Goal: Entertainment & Leisure: Consume media (video, audio)

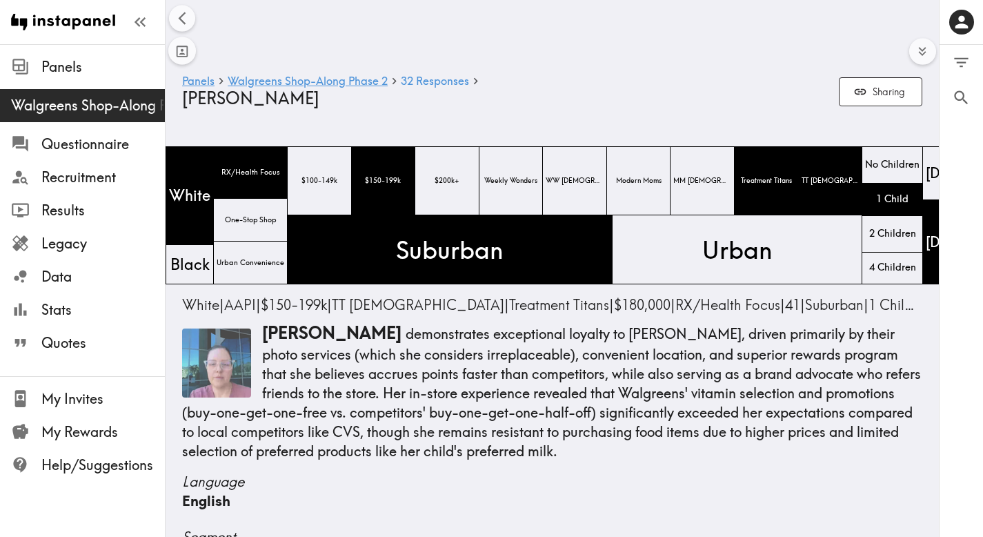
scroll to position [0, 1456]
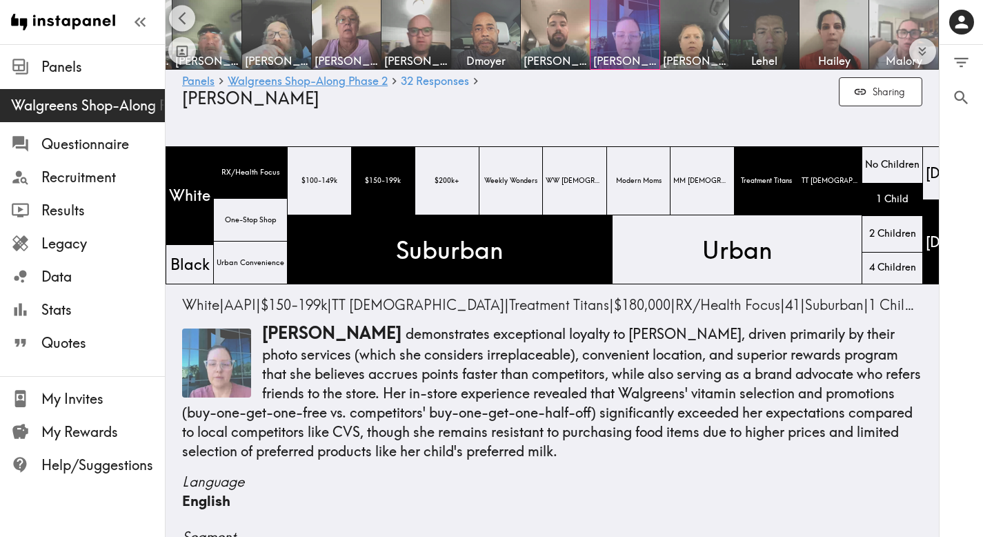
click at [889, 19] on img at bounding box center [904, 35] width 72 height 72
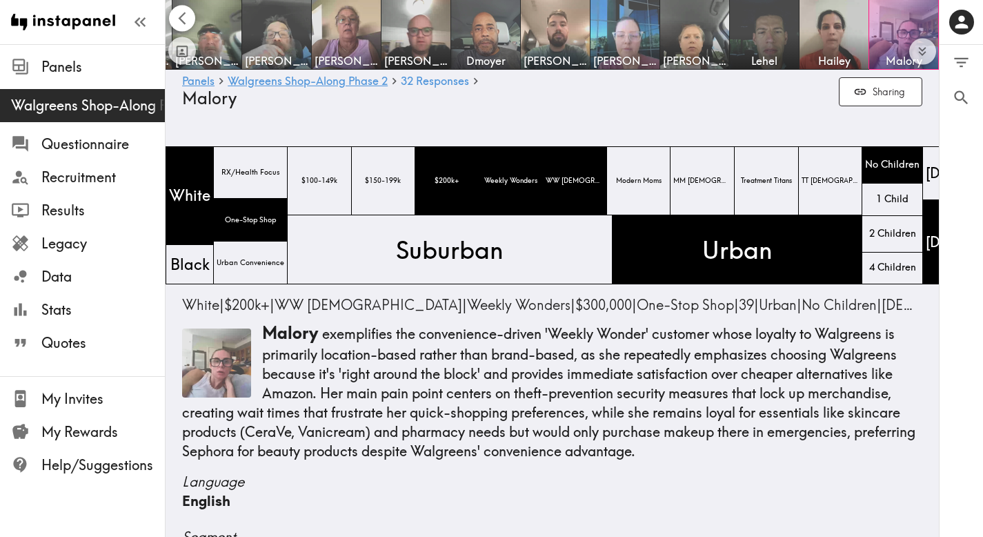
click at [182, 19] on icon "Scroll left" at bounding box center [182, 18] width 16 height 16
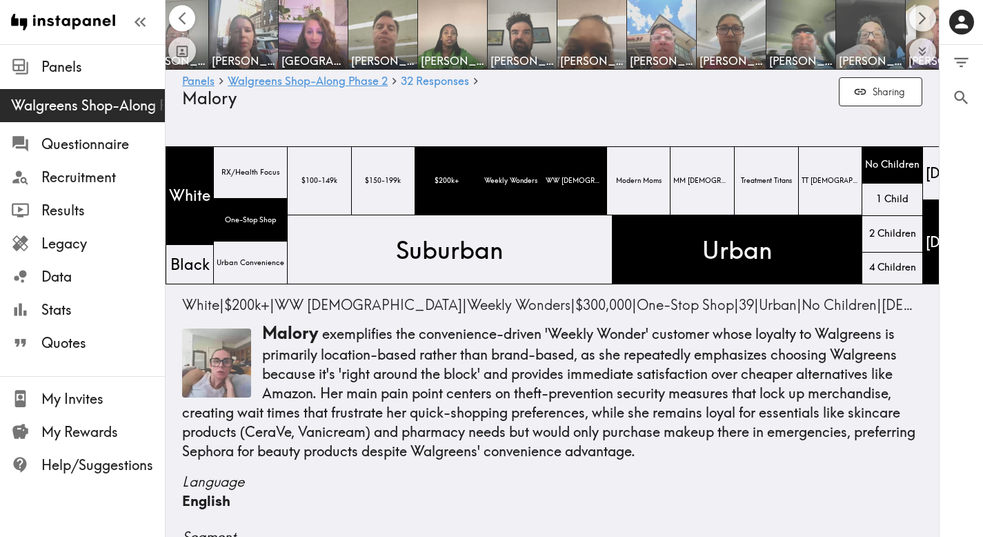
scroll to position [0, 683]
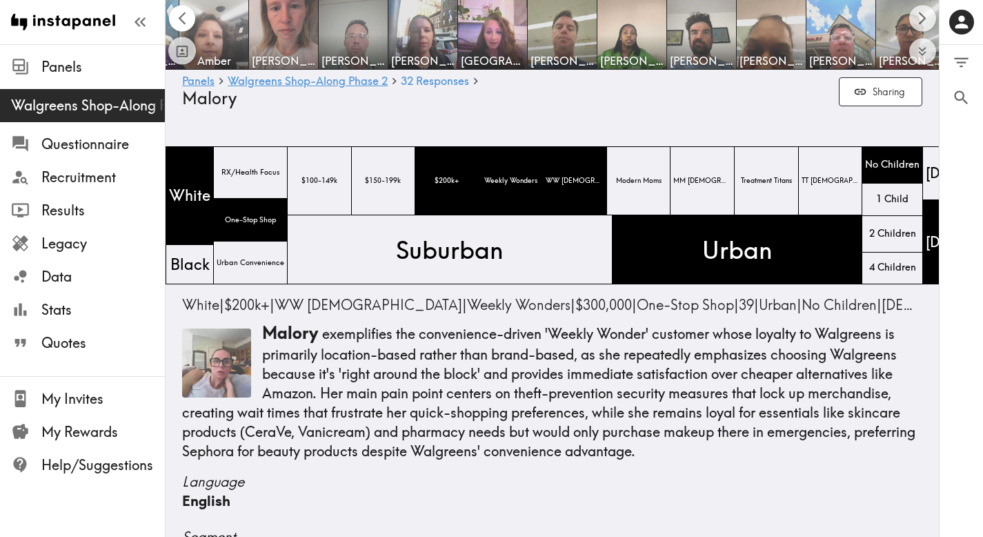
click at [182, 18] on icon "Scroll left" at bounding box center [182, 18] width 16 height 16
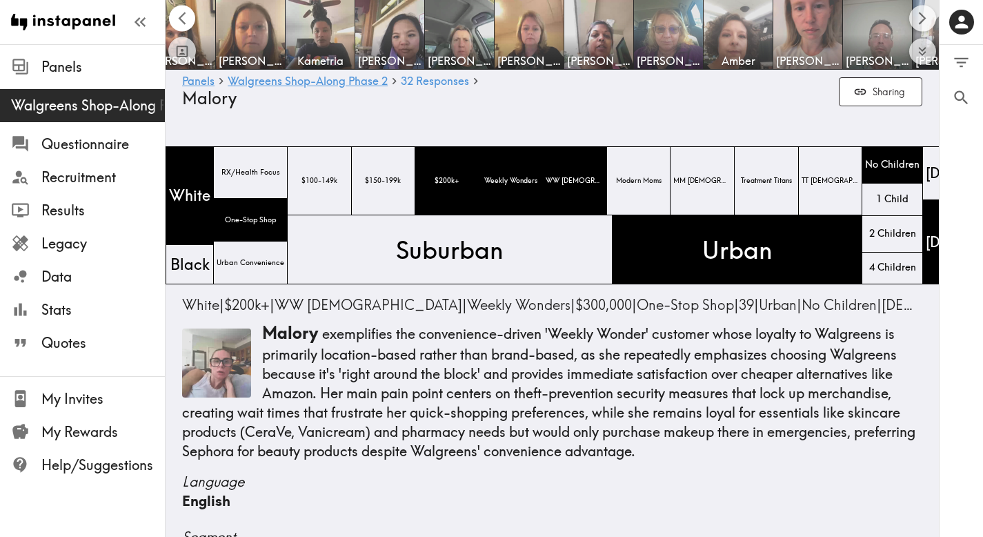
scroll to position [0, 0]
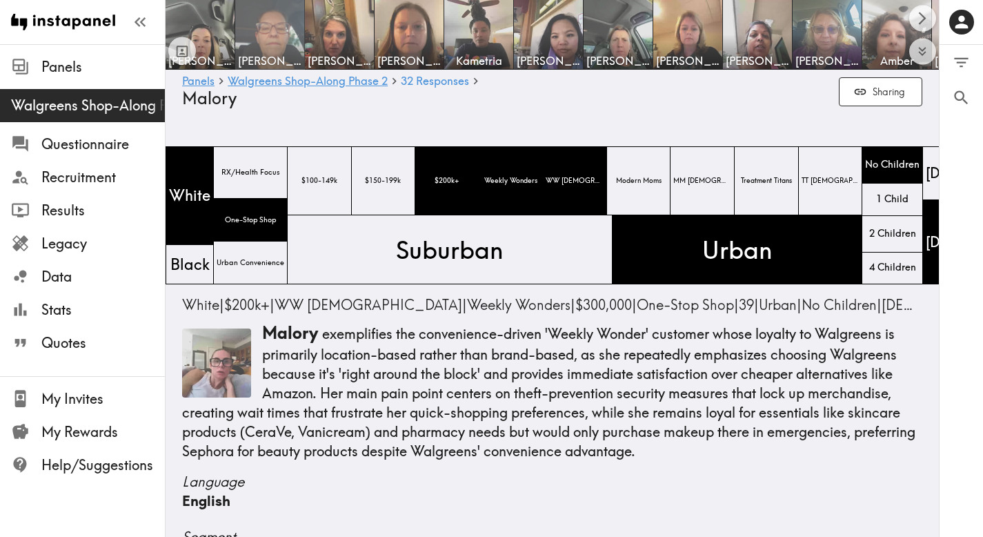
click at [278, 27] on img at bounding box center [270, 35] width 72 height 72
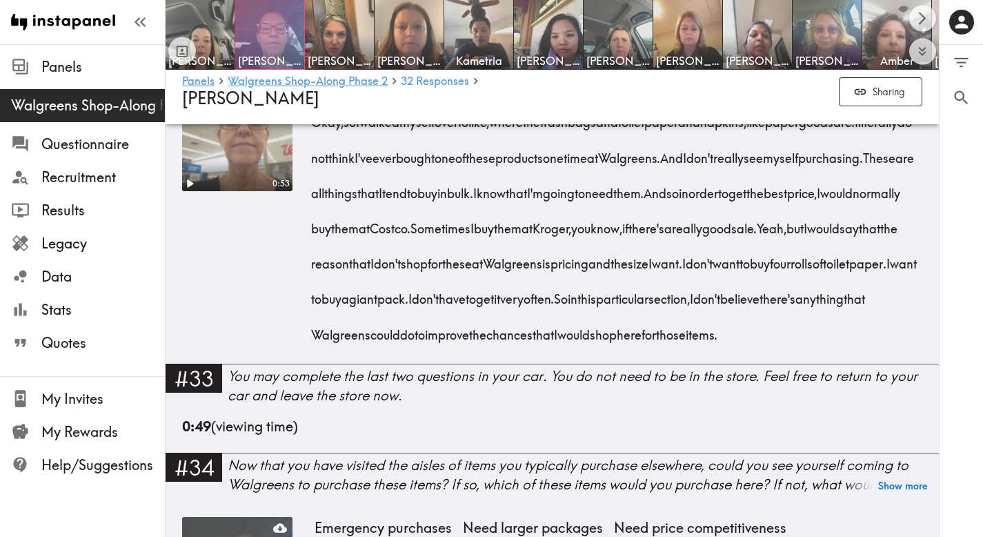
scroll to position [4973, 0]
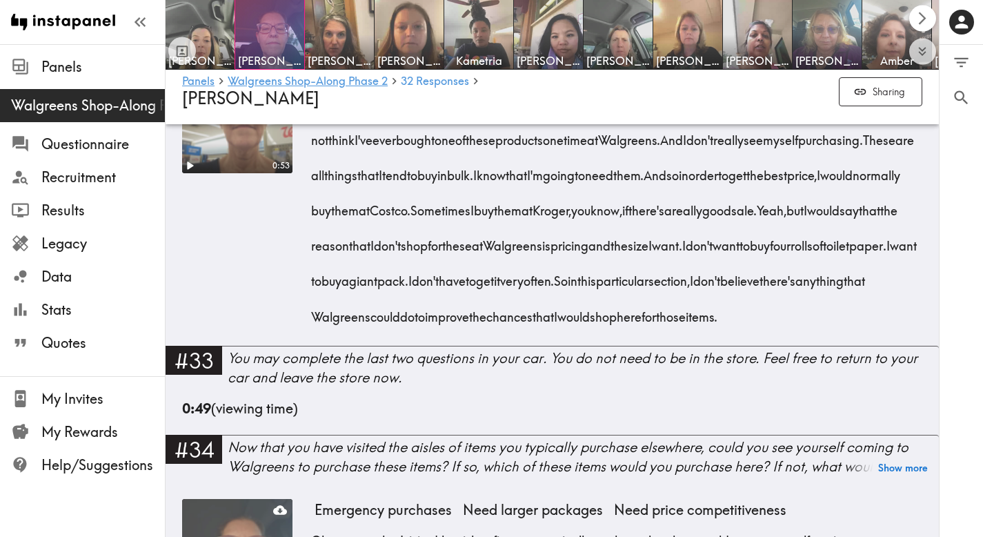
click at [923, 19] on icon "Scroll right" at bounding box center [923, 18] width 8 height 13
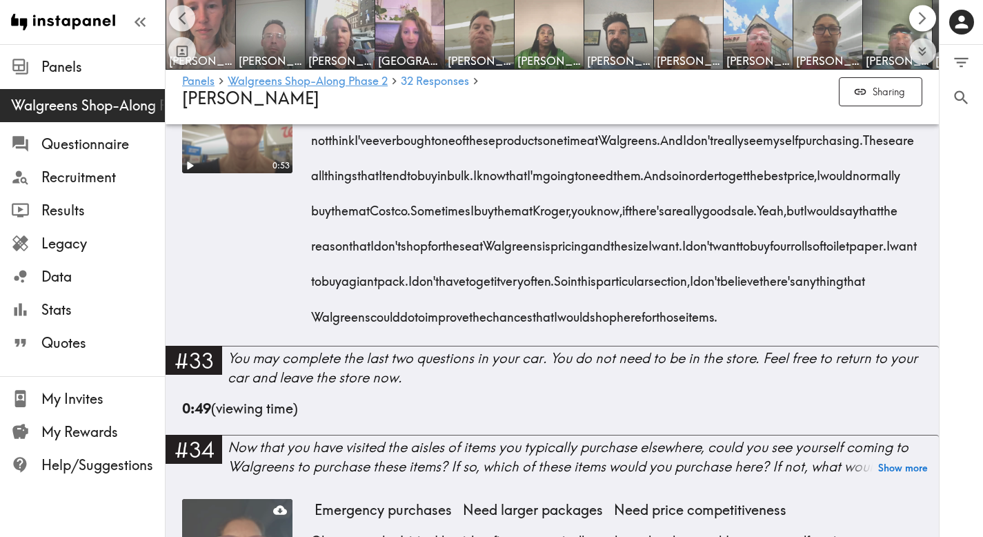
scroll to position [0, 773]
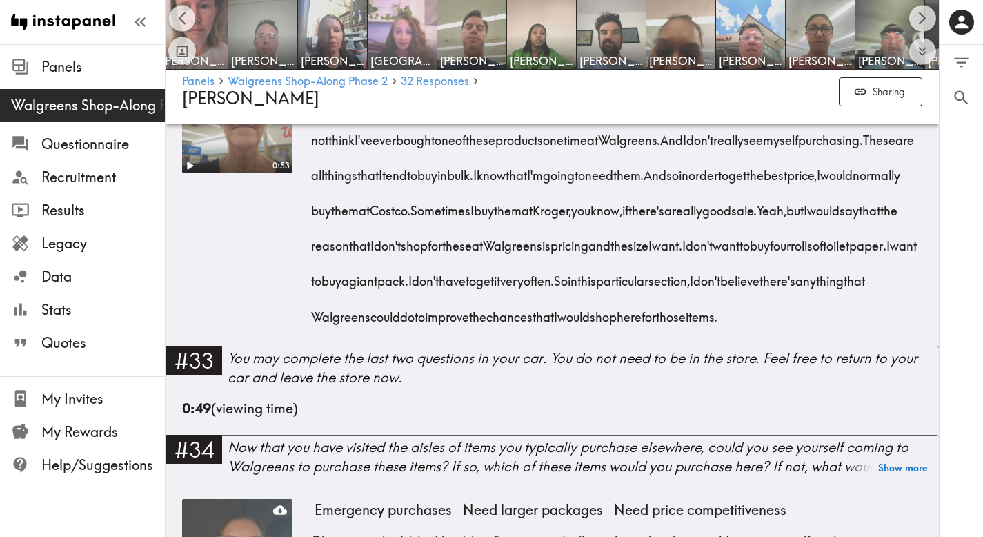
click at [397, 28] on img at bounding box center [402, 35] width 72 height 72
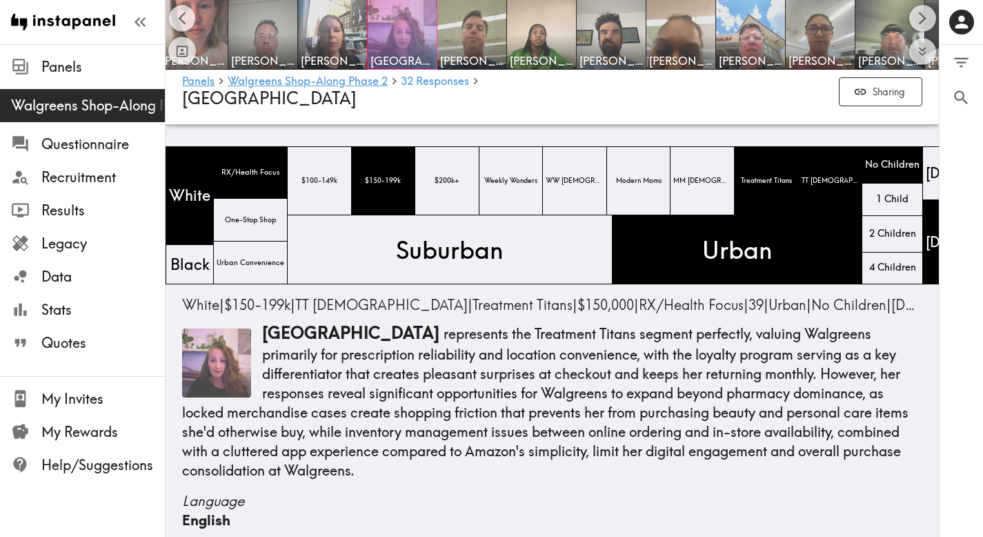
scroll to position [150, 0]
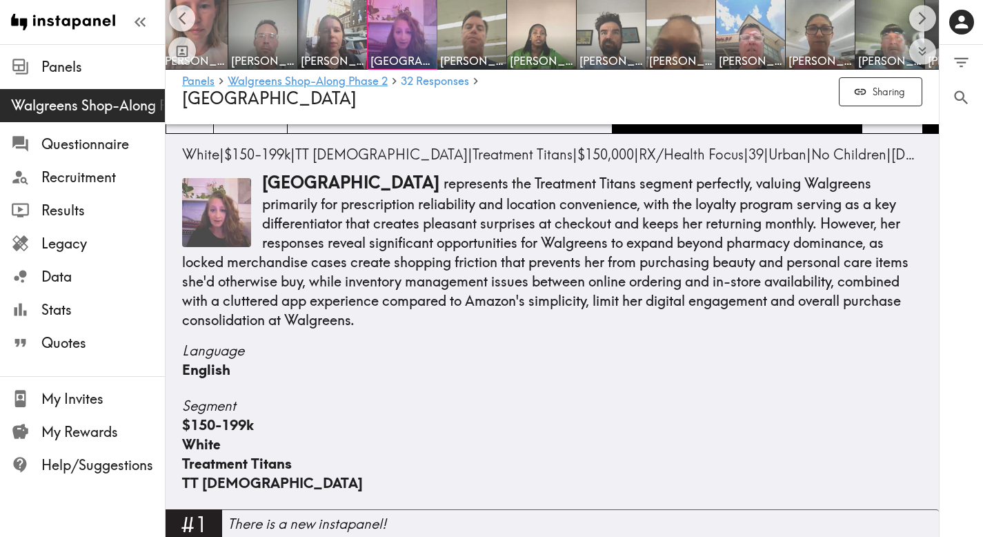
click at [221, 223] on img at bounding box center [216, 212] width 69 height 69
click at [213, 214] on img at bounding box center [216, 212] width 69 height 69
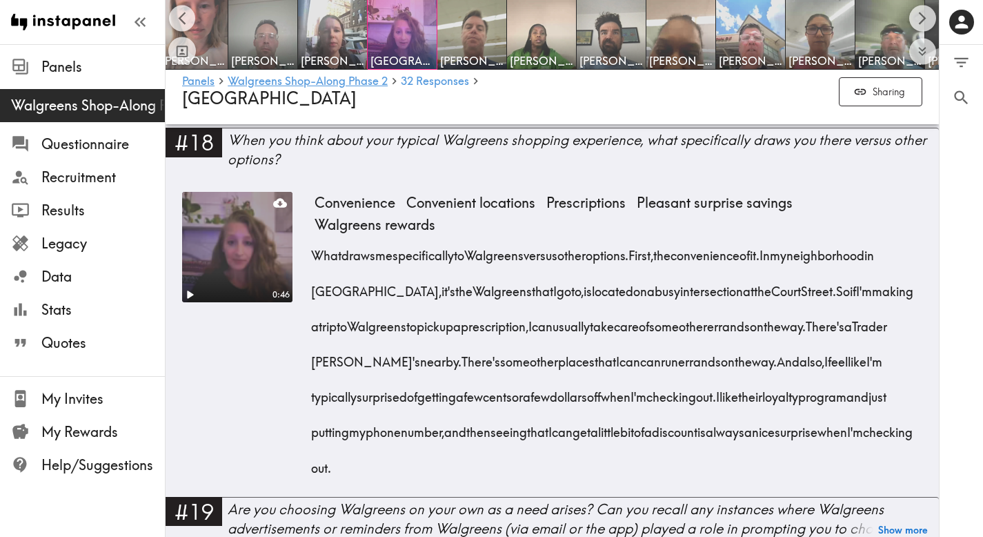
click at [226, 230] on video at bounding box center [237, 247] width 116 height 116
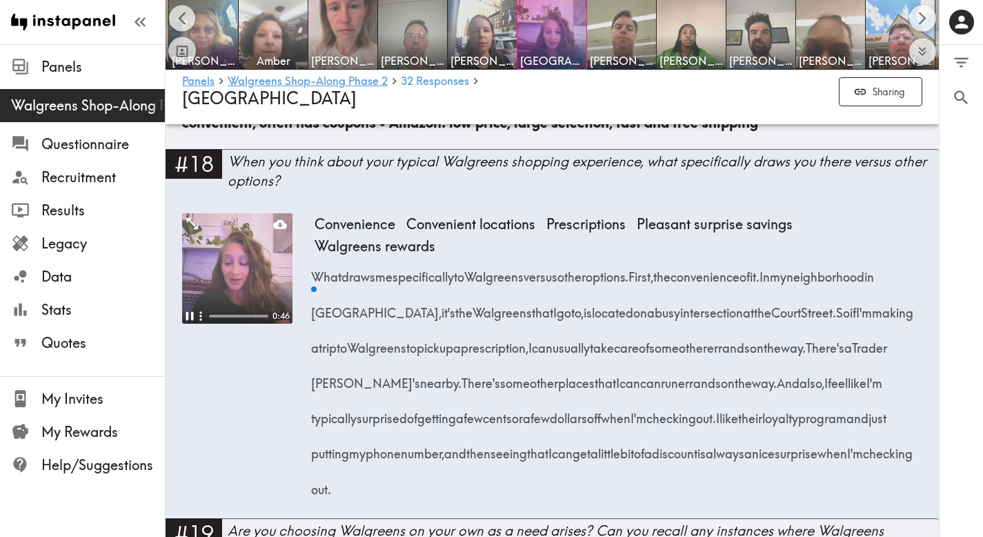
scroll to position [0, 623]
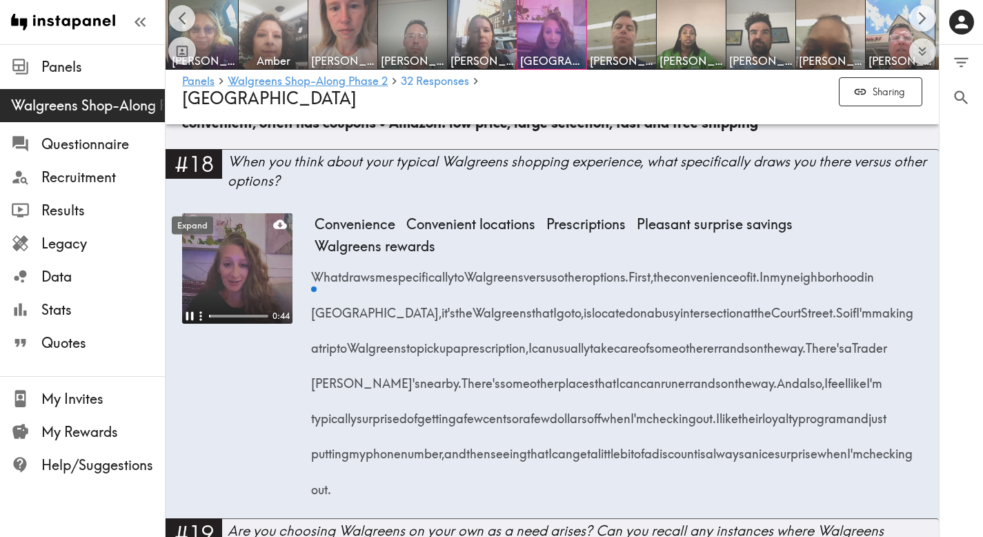
click at [190, 214] on icon "Expand" at bounding box center [192, 223] width 18 height 18
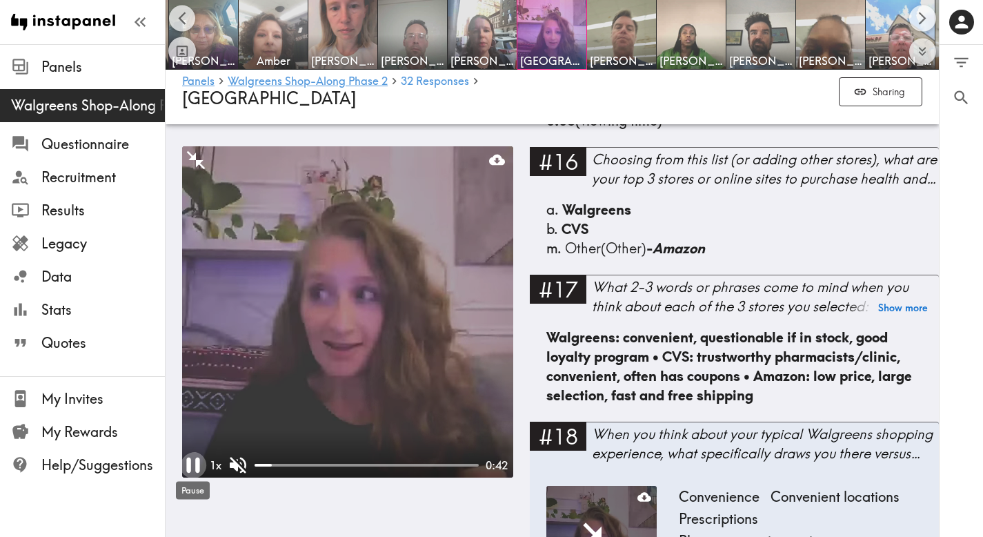
click at [193, 465] on icon "Pause" at bounding box center [193, 465] width 26 height 26
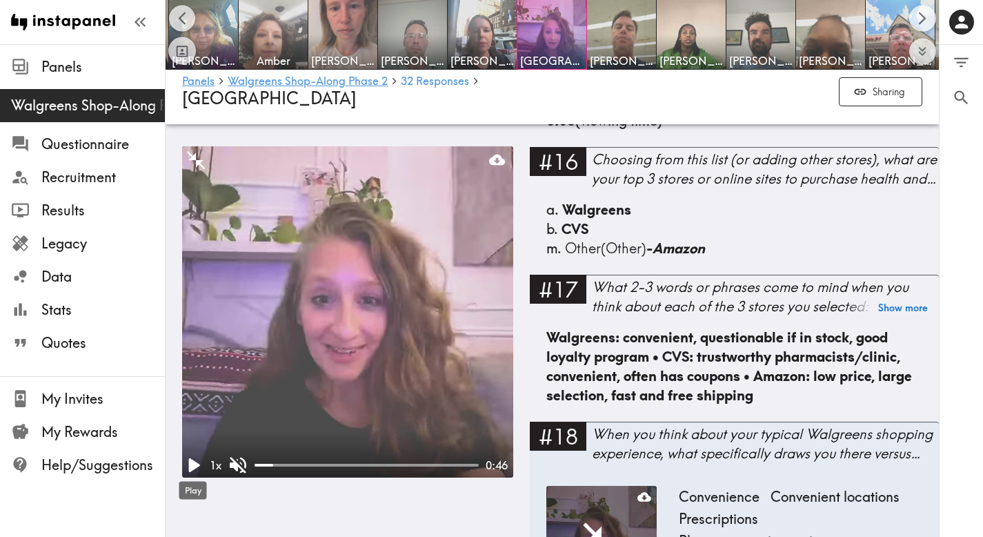
click at [193, 465] on icon "Play" at bounding box center [194, 465] width 11 height 14
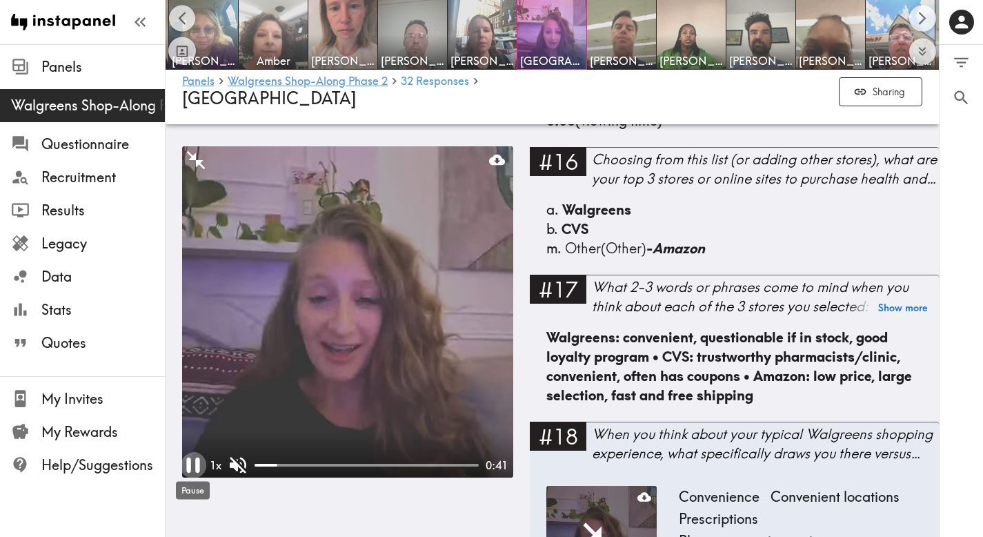
click at [194, 465] on icon "Pause" at bounding box center [193, 465] width 26 height 26
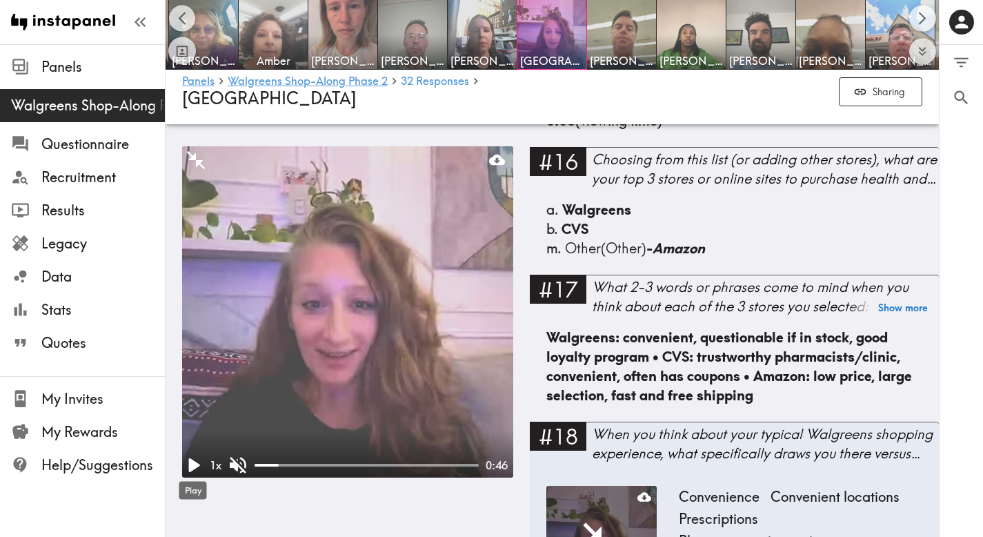
click at [194, 465] on icon "Play" at bounding box center [194, 465] width 11 height 14
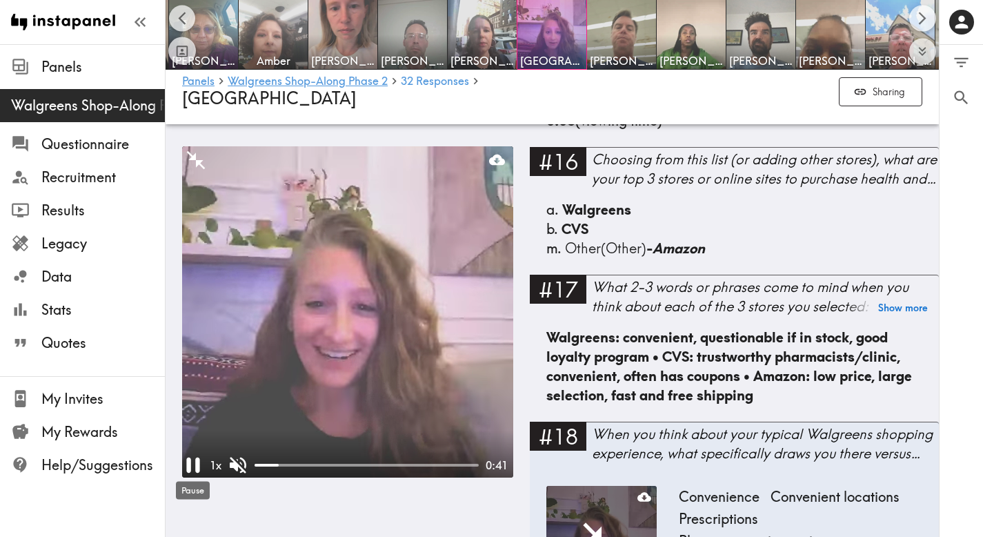
click at [194, 465] on icon "Pause" at bounding box center [193, 465] width 26 height 26
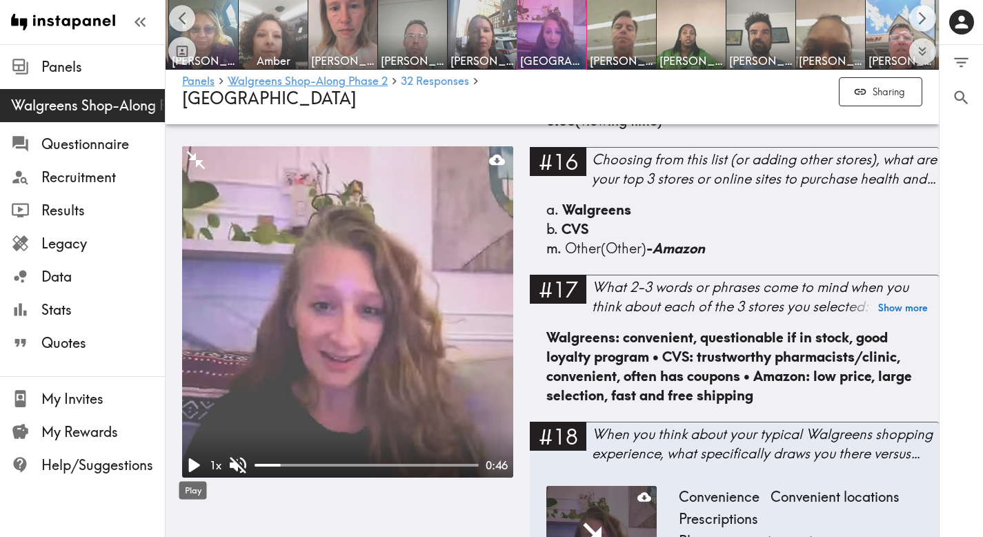
click at [194, 465] on icon "Play" at bounding box center [194, 465] width 11 height 14
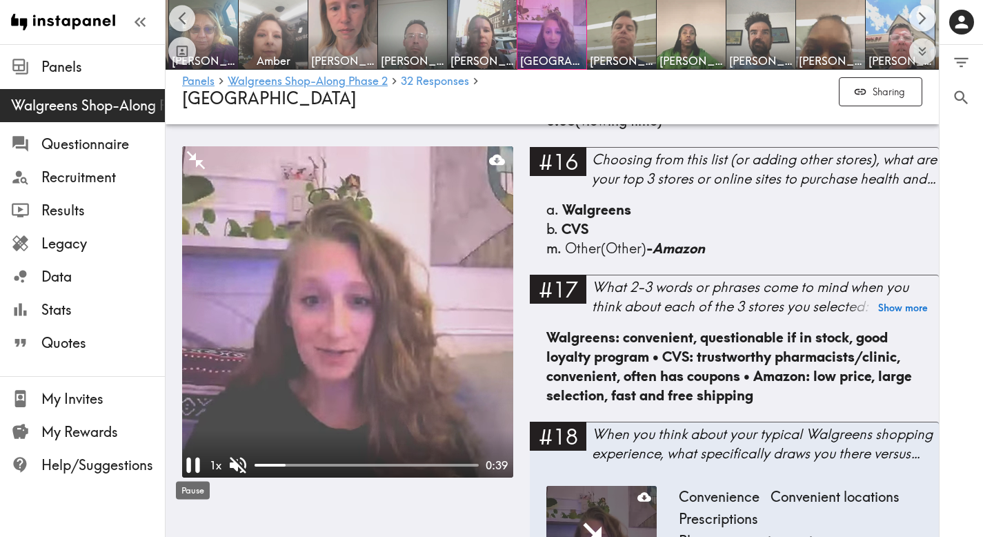
click at [194, 465] on icon "Pause" at bounding box center [193, 465] width 26 height 26
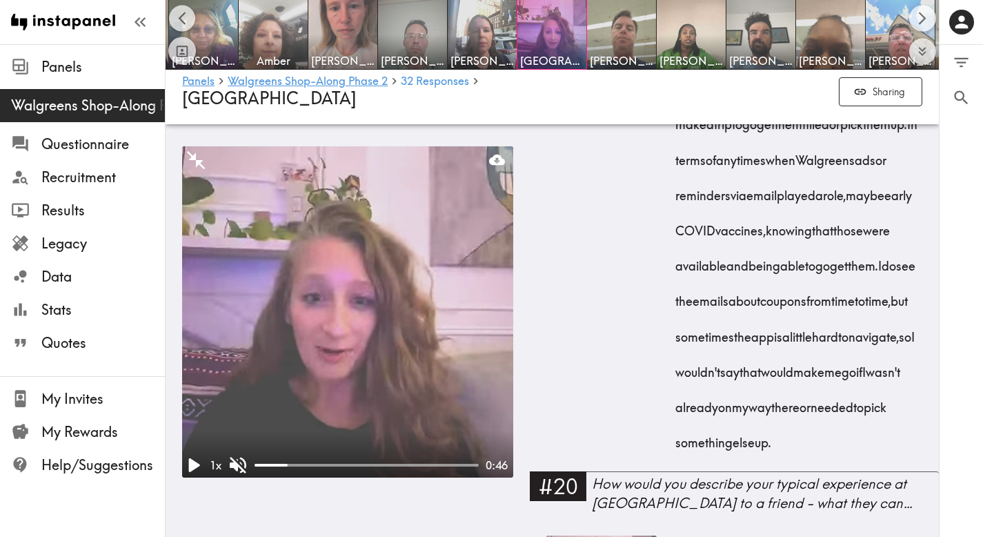
scroll to position [3577, 0]
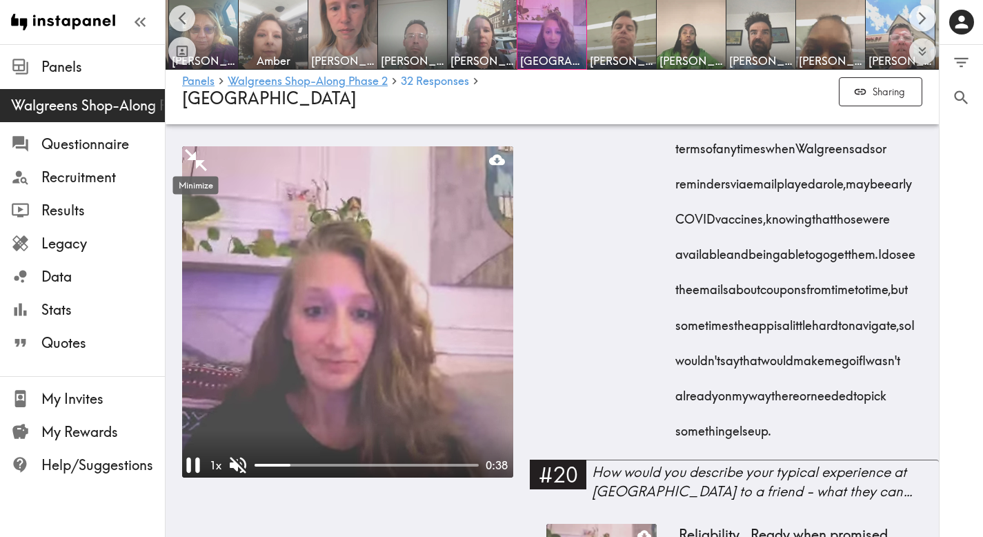
click at [195, 157] on icon "Minimize" at bounding box center [196, 160] width 22 height 22
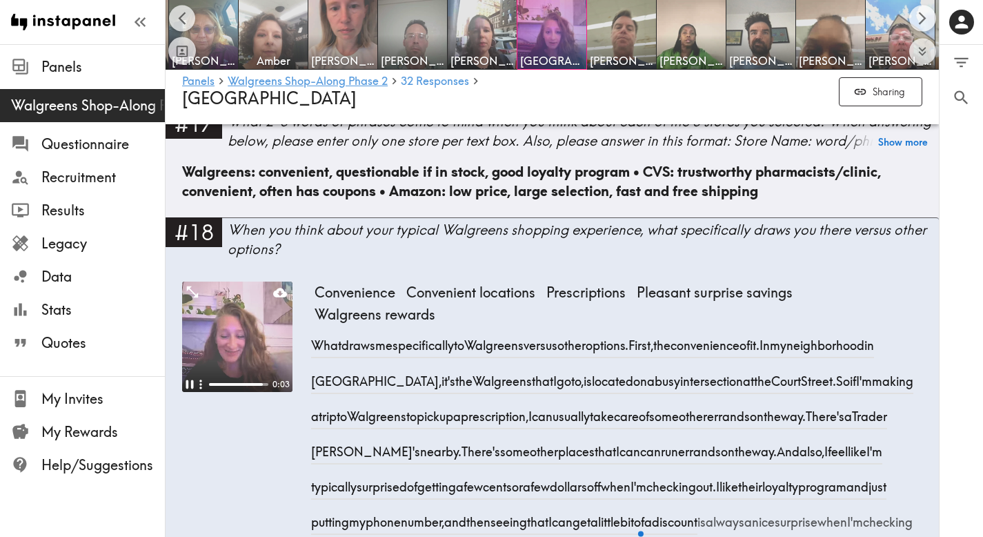
scroll to position [2278, 0]
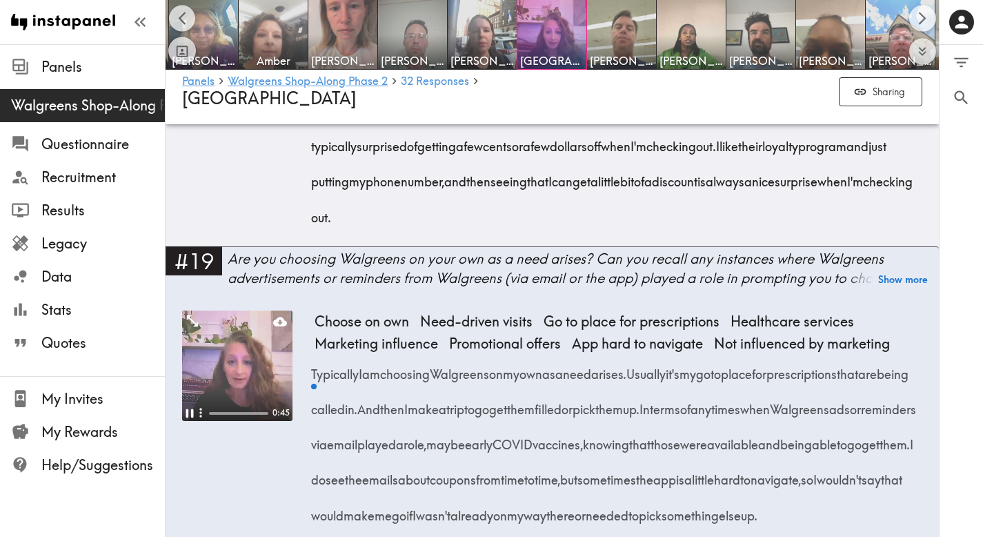
scroll to position [2489, 0]
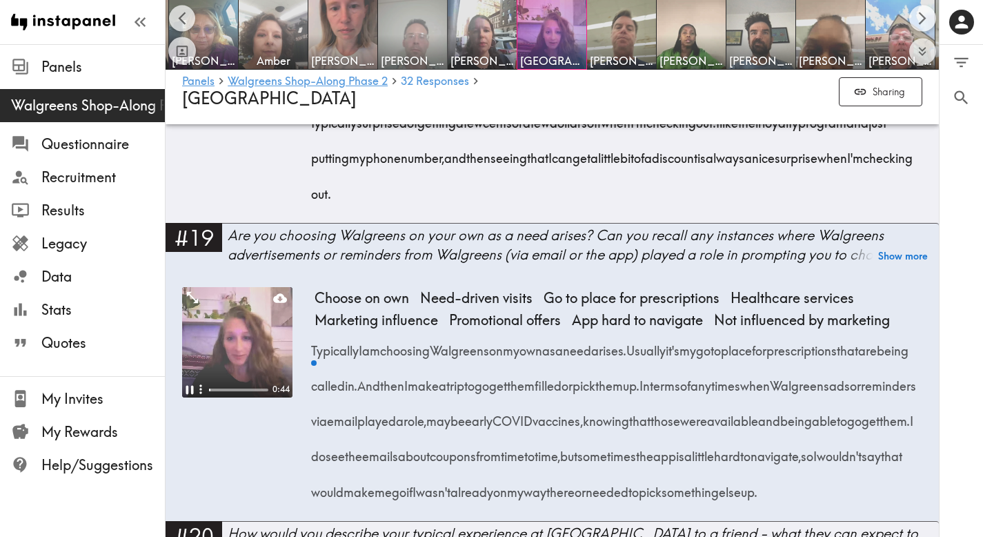
click at [395, 46] on img at bounding box center [413, 35] width 72 height 72
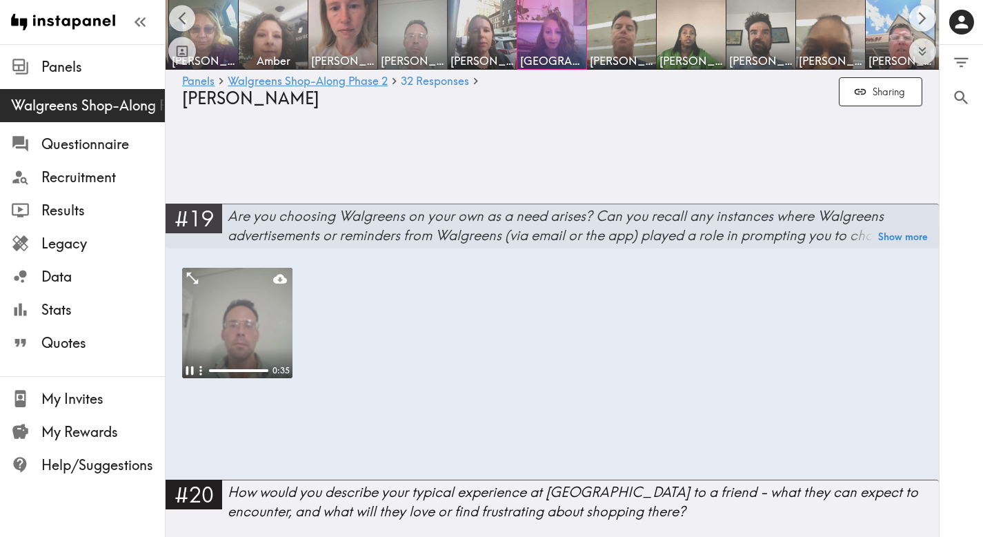
scroll to position [2484, 0]
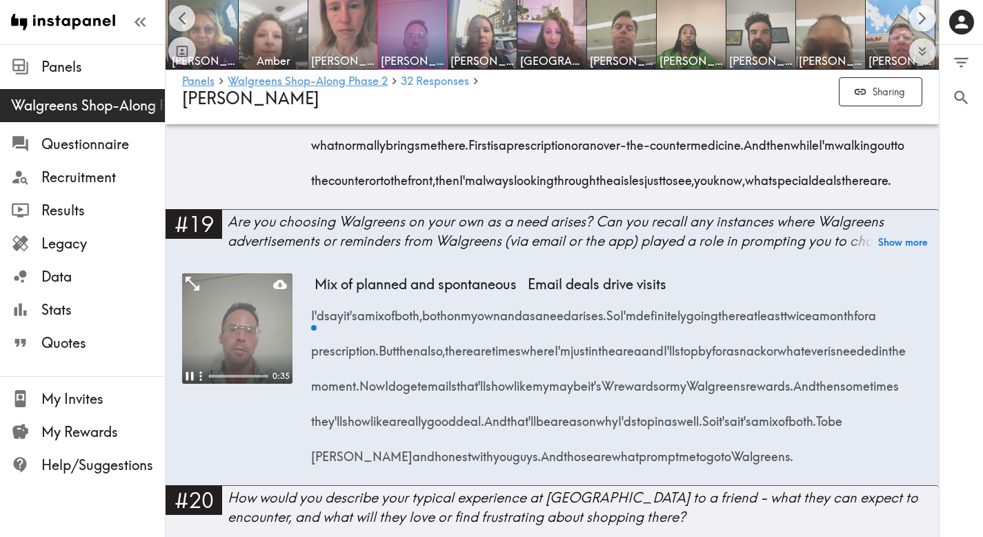
click at [194, 292] on icon "Expand" at bounding box center [192, 283] width 18 height 18
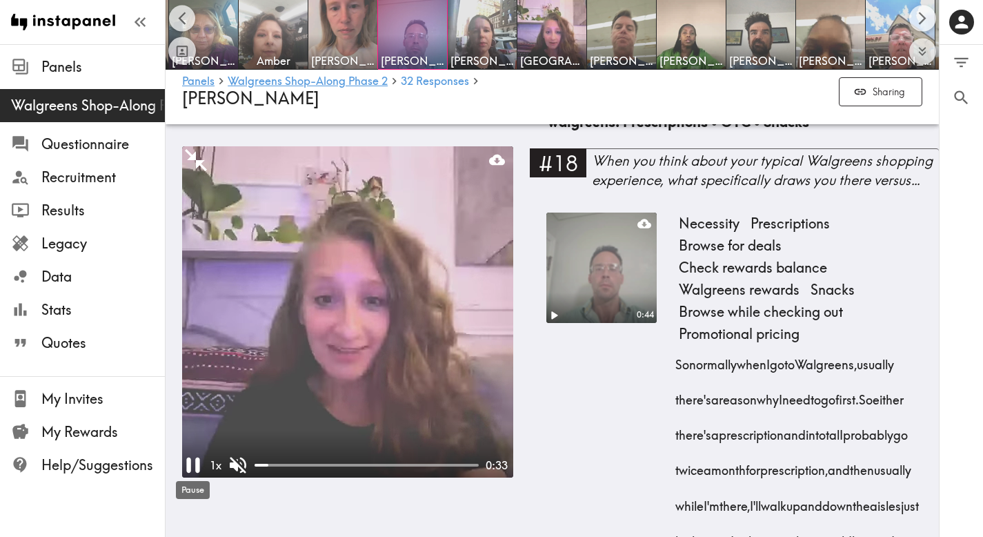
click at [195, 467] on icon "Pause" at bounding box center [192, 464] width 13 height 15
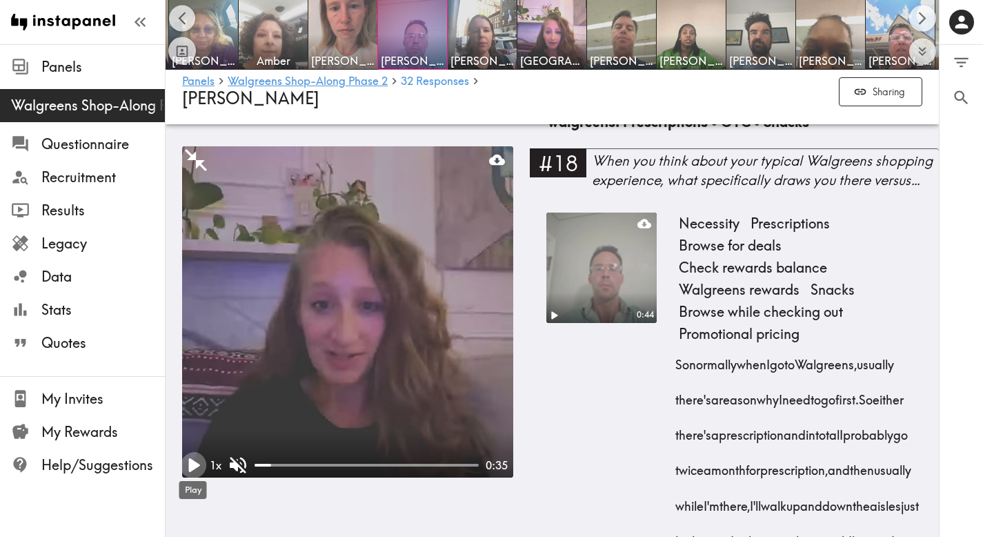
click at [195, 467] on icon "Play" at bounding box center [194, 465] width 11 height 14
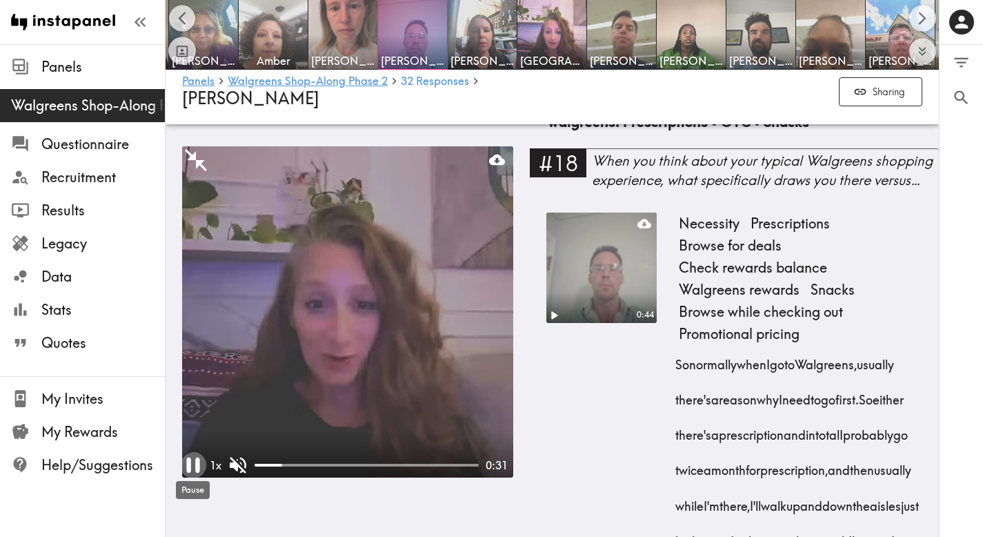
click at [195, 467] on icon "Pause" at bounding box center [192, 464] width 13 height 15
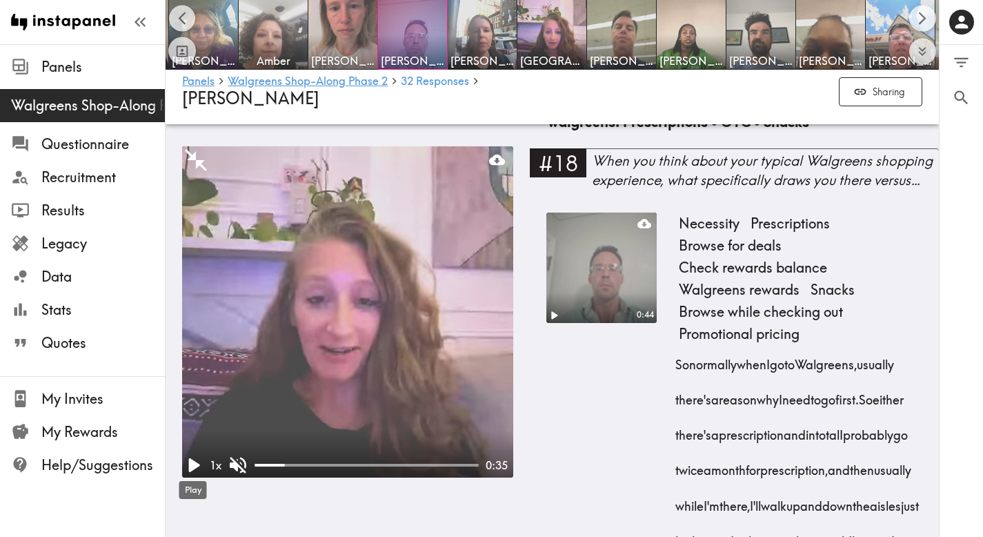
click at [195, 467] on icon "Play" at bounding box center [194, 465] width 11 height 14
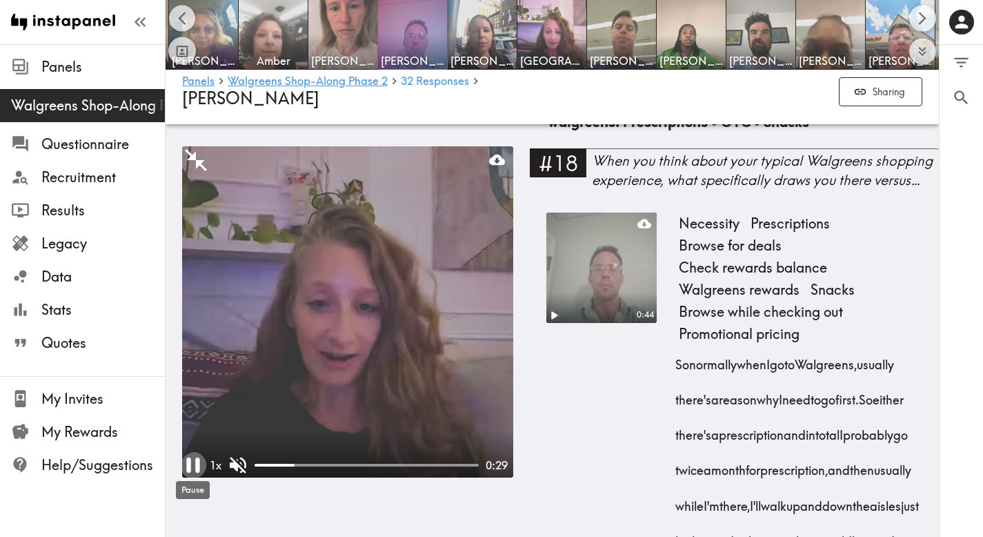
click at [195, 467] on icon "Pause" at bounding box center [192, 464] width 13 height 15
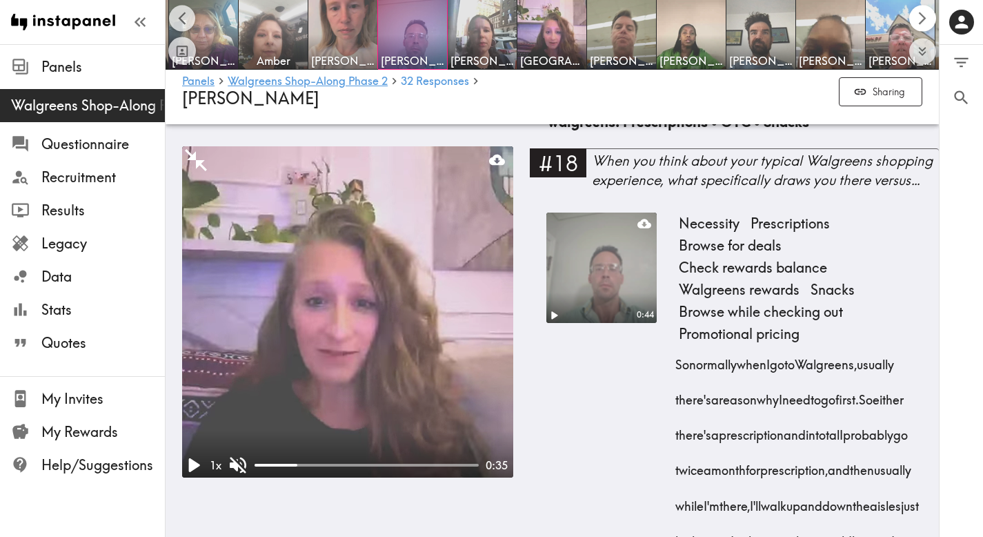
click at [921, 23] on icon "Scroll right" at bounding box center [923, 18] width 16 height 16
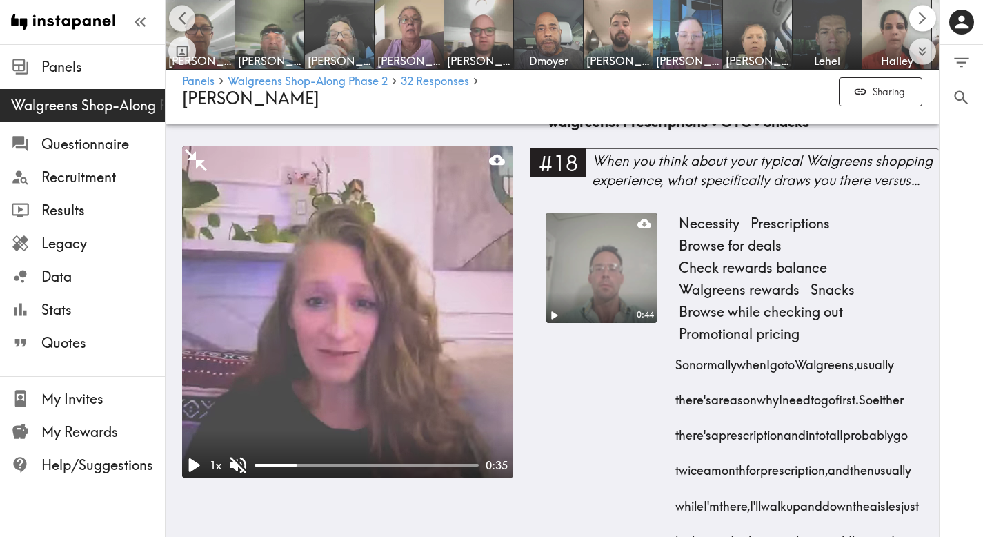
scroll to position [0, 1397]
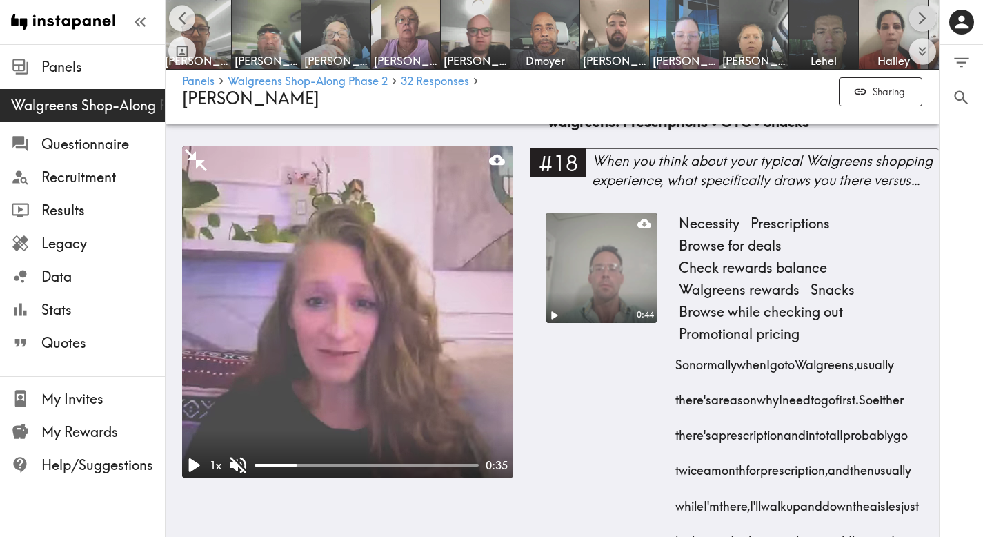
click at [930, 17] on icon "Scroll right" at bounding box center [923, 18] width 16 height 16
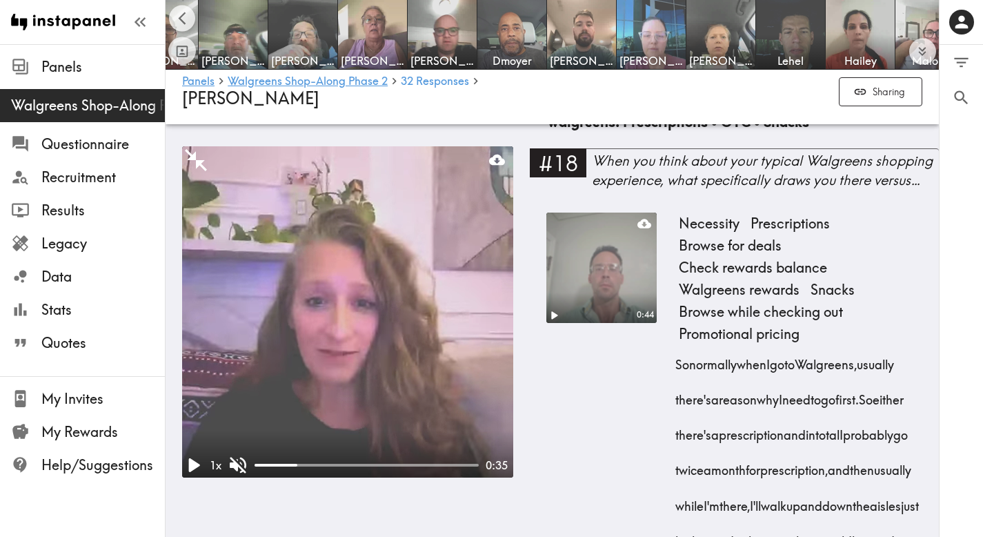
scroll to position [0, 1456]
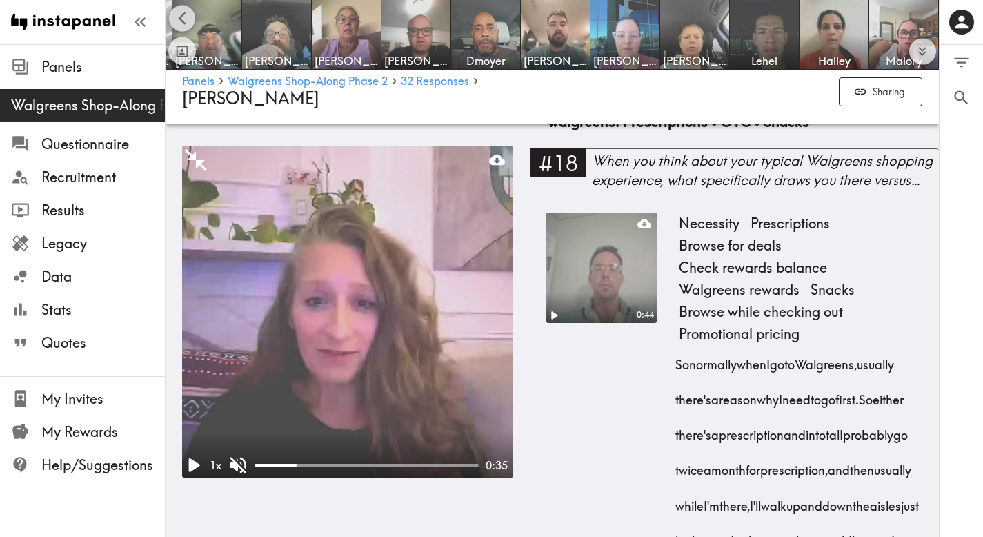
click at [188, 16] on icon "Scroll left" at bounding box center [182, 18] width 16 height 16
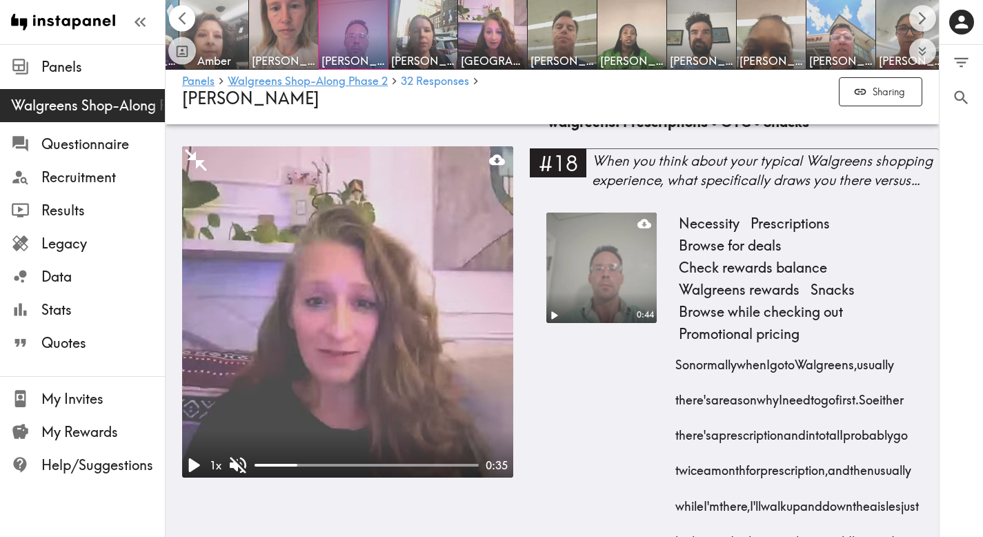
click at [188, 16] on icon "Scroll left" at bounding box center [182, 18] width 16 height 16
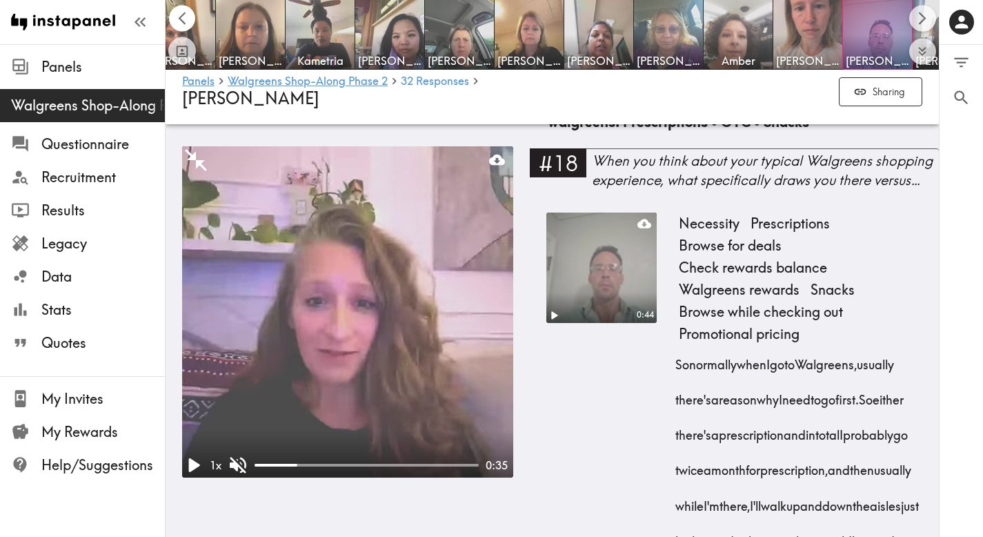
scroll to position [0, 0]
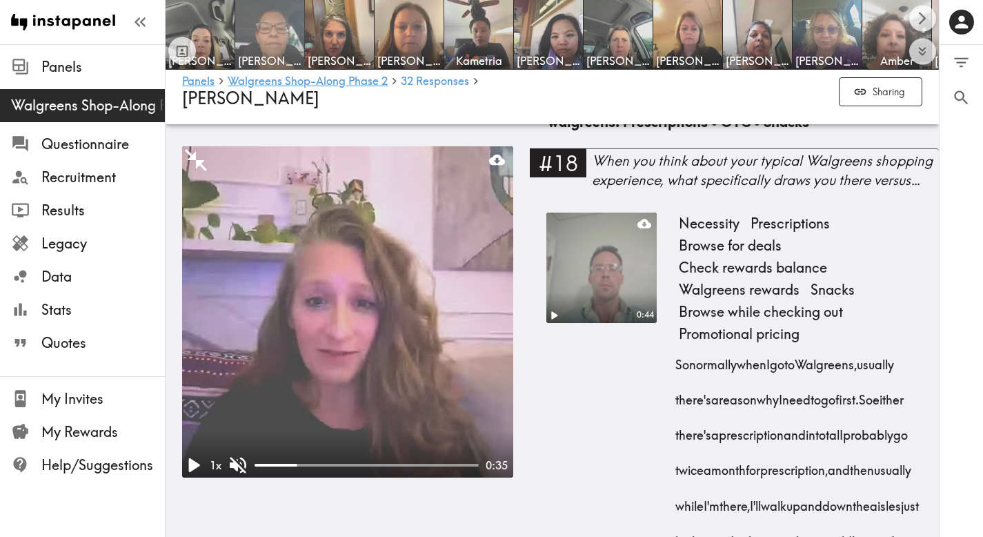
click at [253, 41] on img at bounding box center [270, 35] width 72 height 72
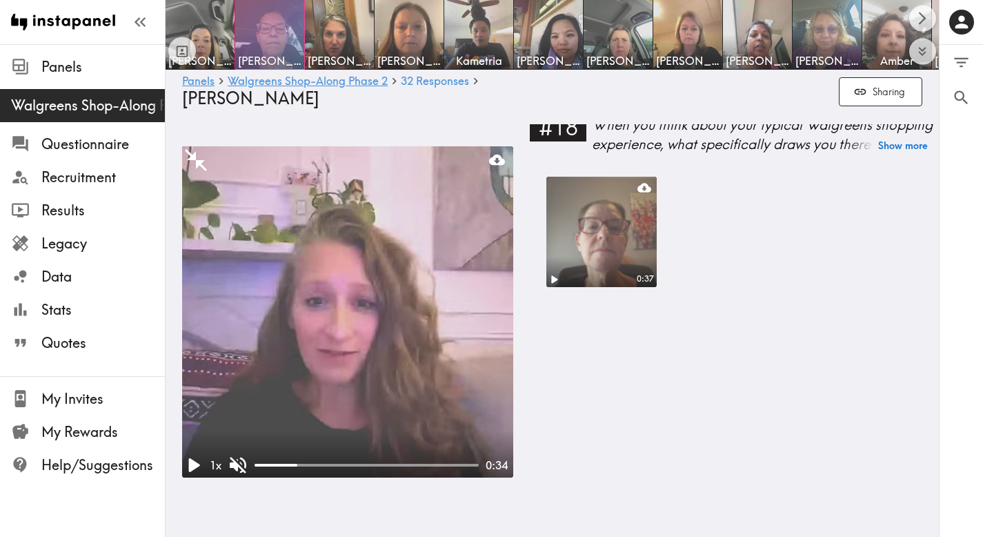
scroll to position [3090, 0]
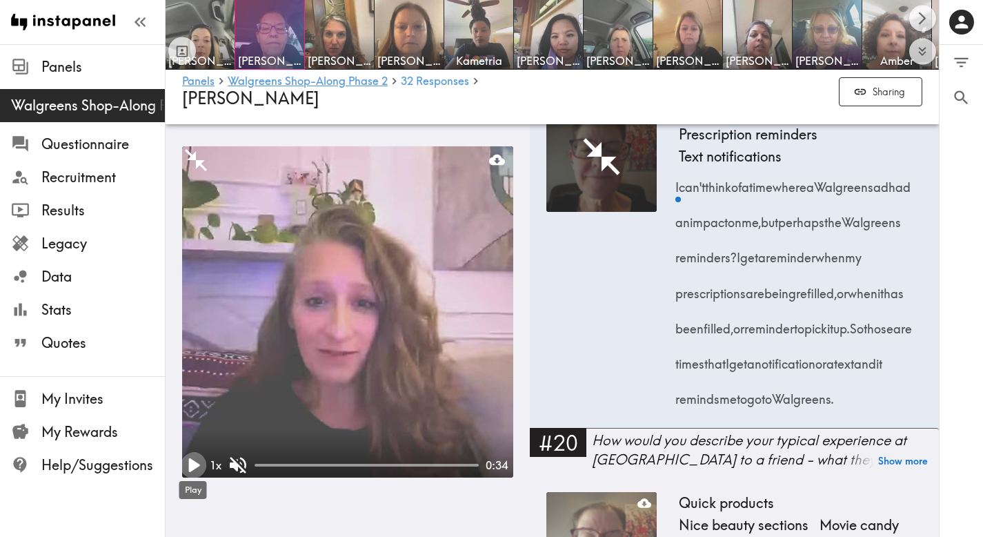
click at [187, 466] on icon "Play" at bounding box center [193, 465] width 26 height 26
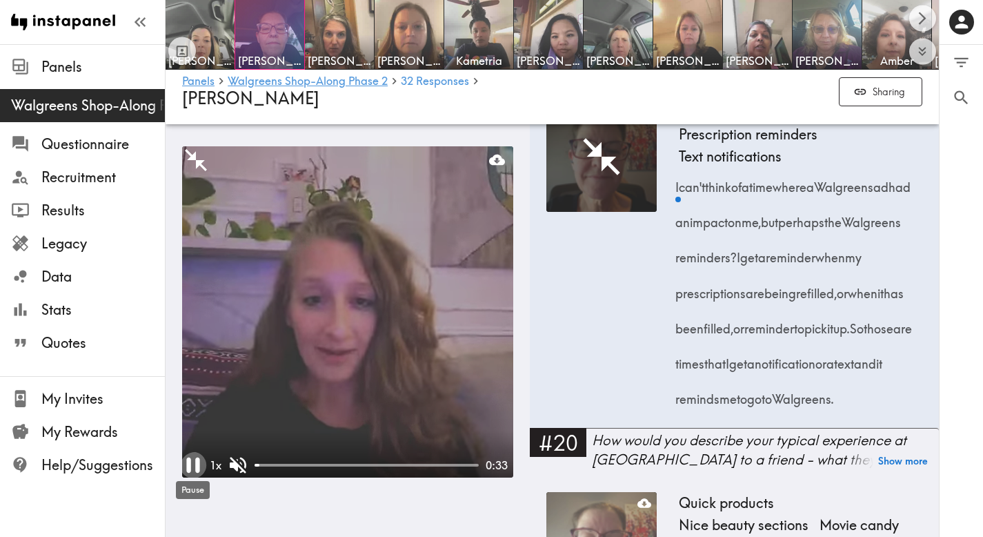
click at [195, 463] on icon "Pause" at bounding box center [192, 464] width 13 height 15
click at [195, 463] on icon "Play" at bounding box center [194, 465] width 11 height 14
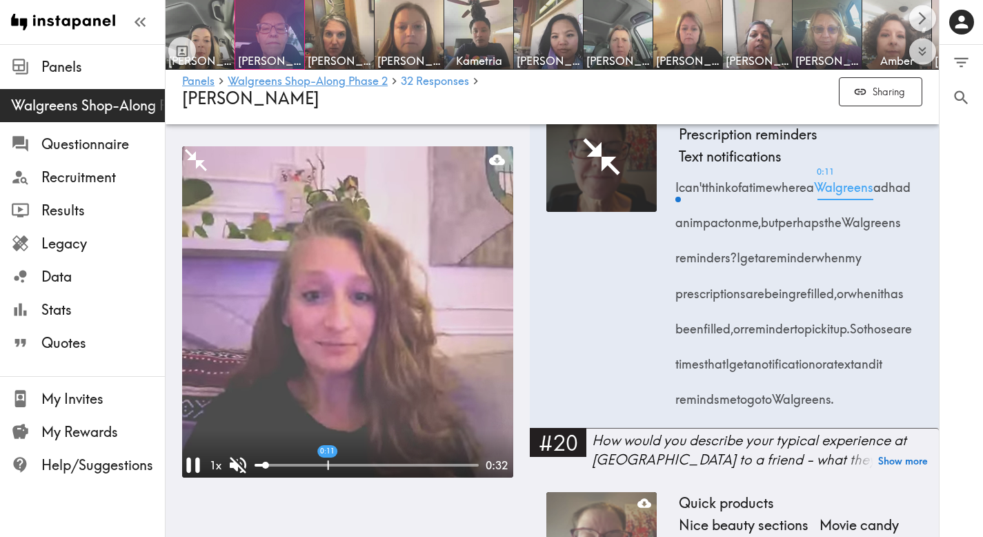
click at [328, 463] on div at bounding box center [366, 464] width 224 height 3
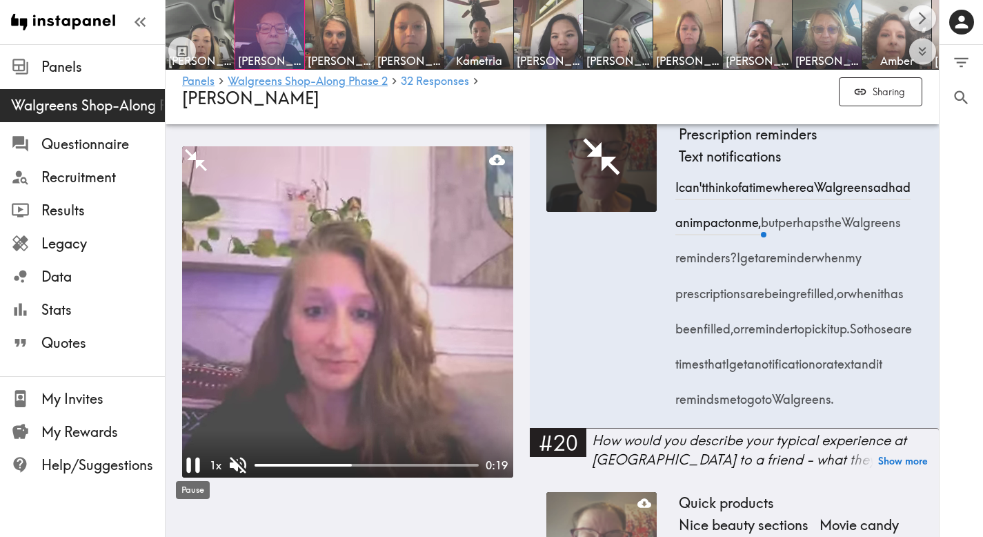
click at [194, 469] on icon "Pause" at bounding box center [193, 465] width 26 height 26
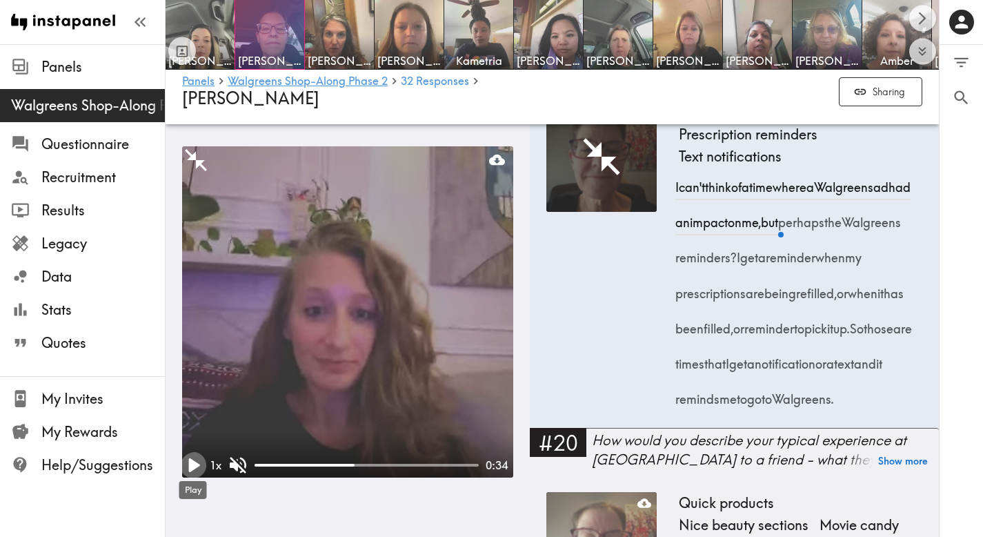
click at [194, 469] on icon "Play" at bounding box center [193, 465] width 26 height 26
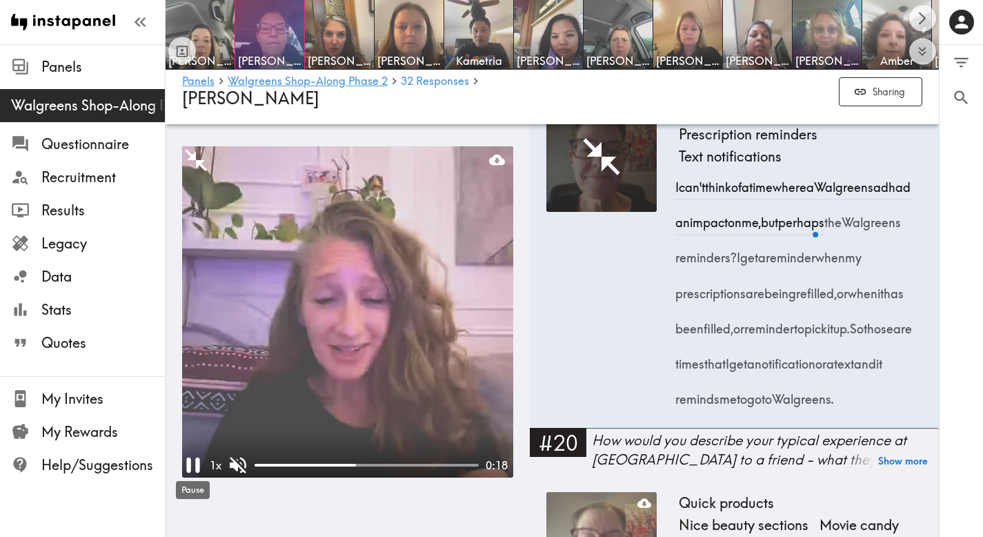
click at [194, 469] on icon "Pause" at bounding box center [193, 465] width 26 height 26
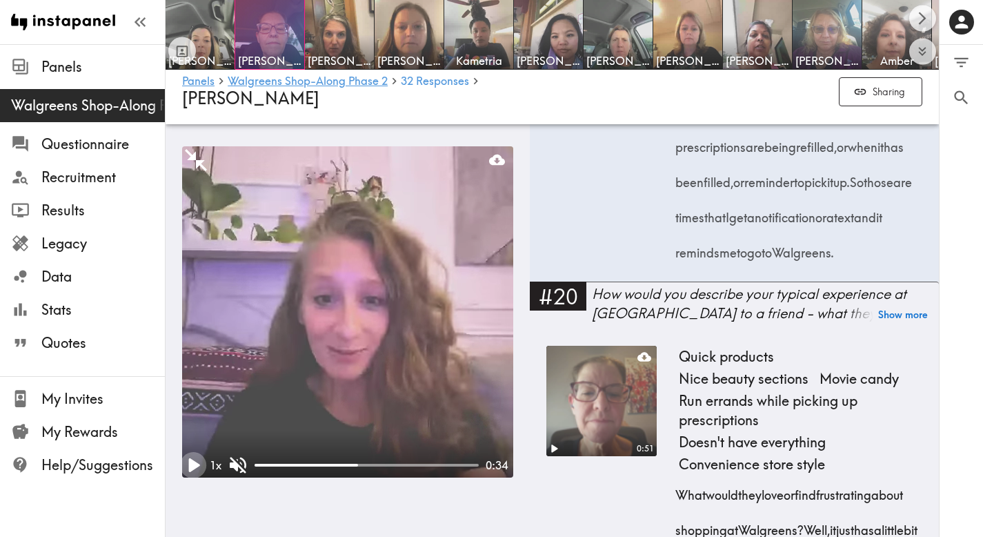
scroll to position [3368, 0]
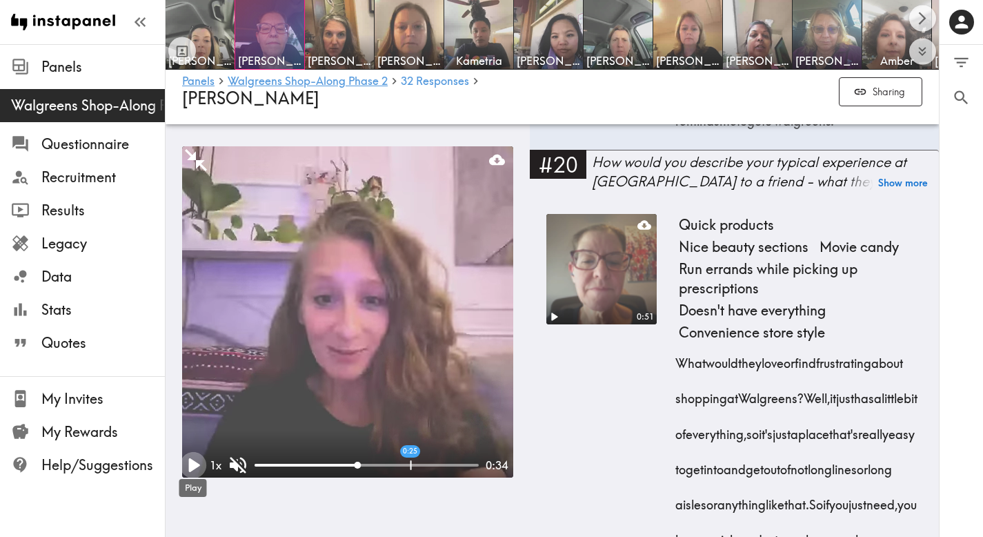
click at [422, 463] on div at bounding box center [366, 464] width 224 height 3
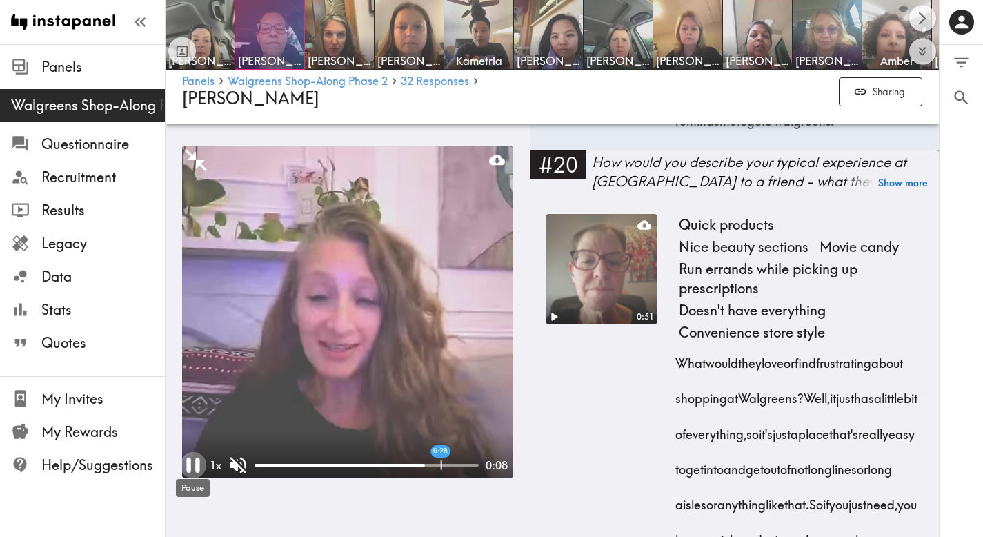
click at [406, 350] on video at bounding box center [347, 311] width 331 height 331
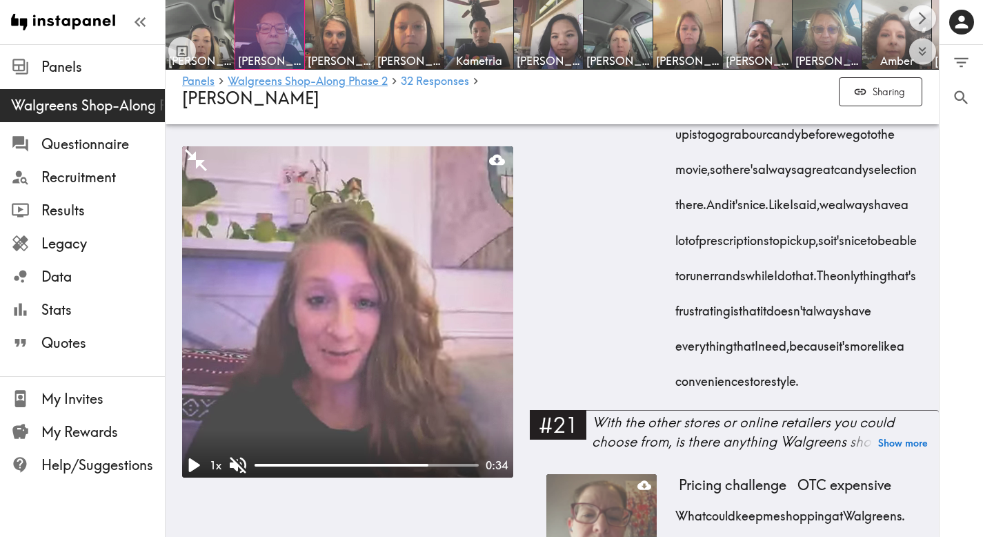
scroll to position [3966, 0]
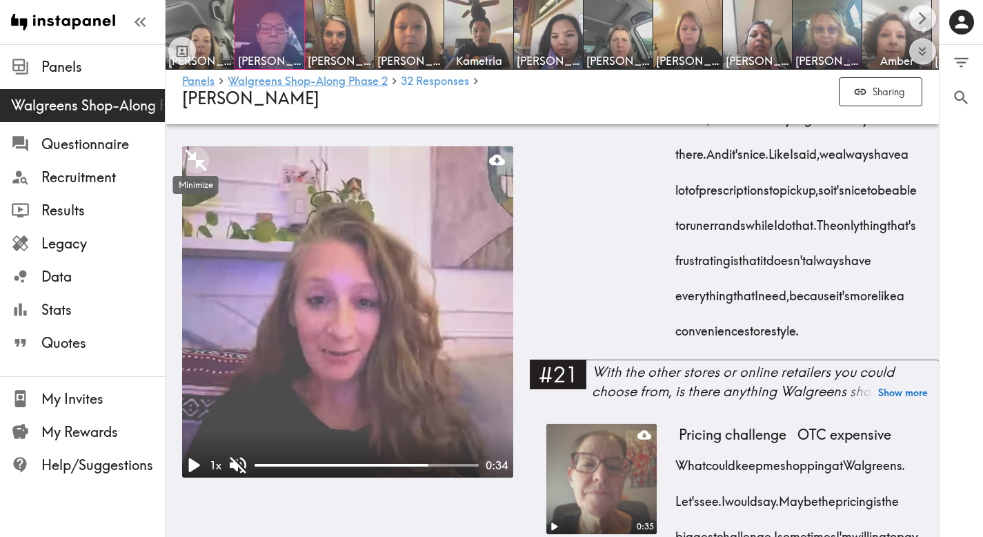
click at [200, 163] on icon "Minimize" at bounding box center [196, 160] width 22 height 22
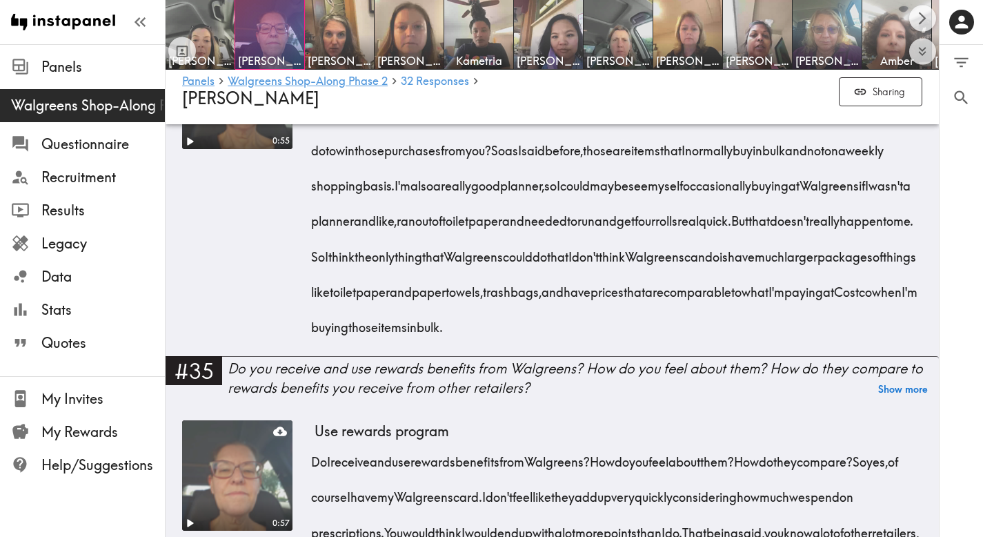
scroll to position [5435, 0]
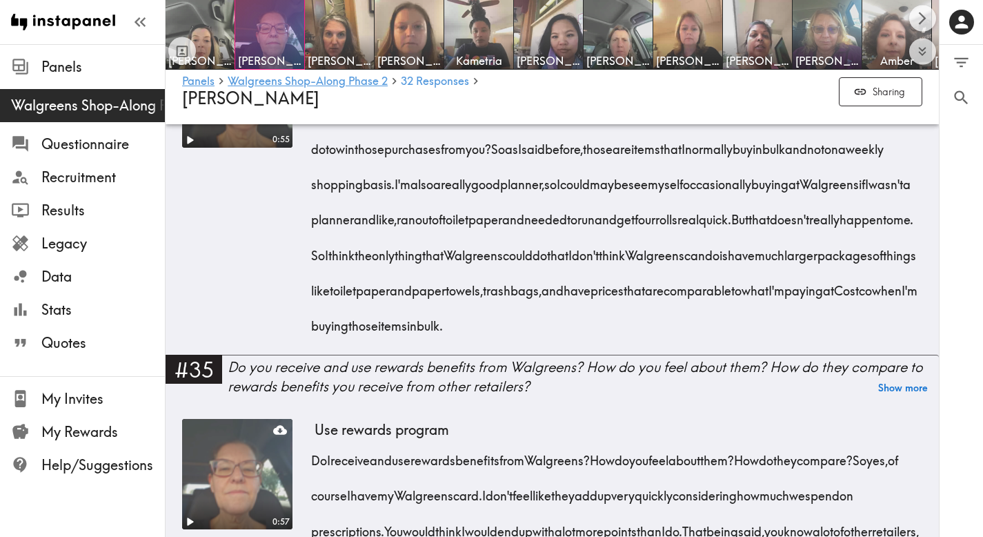
click at [210, 150] on video at bounding box center [237, 92] width 116 height 116
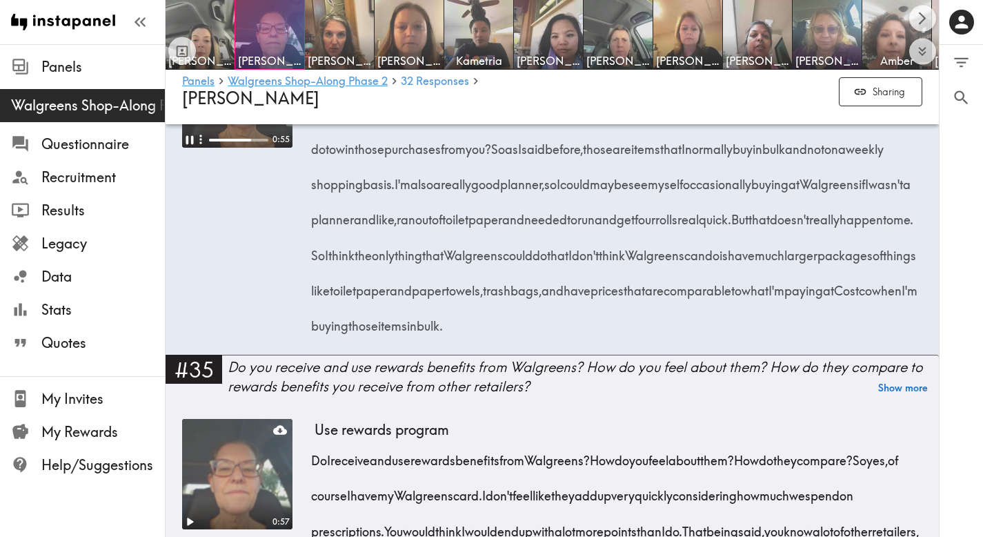
scroll to position [5445, 0]
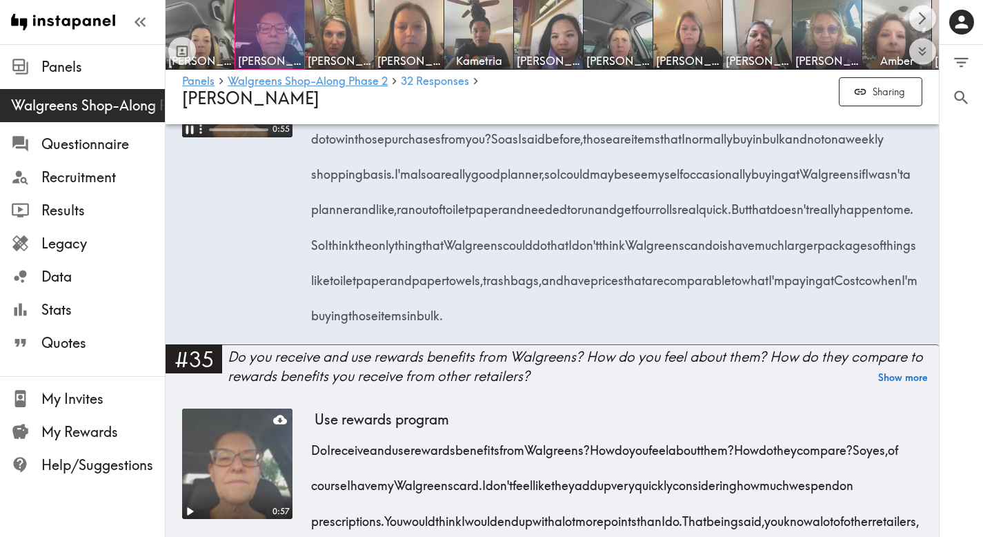
click at [192, 44] on icon "Expand" at bounding box center [193, 37] width 14 height 14
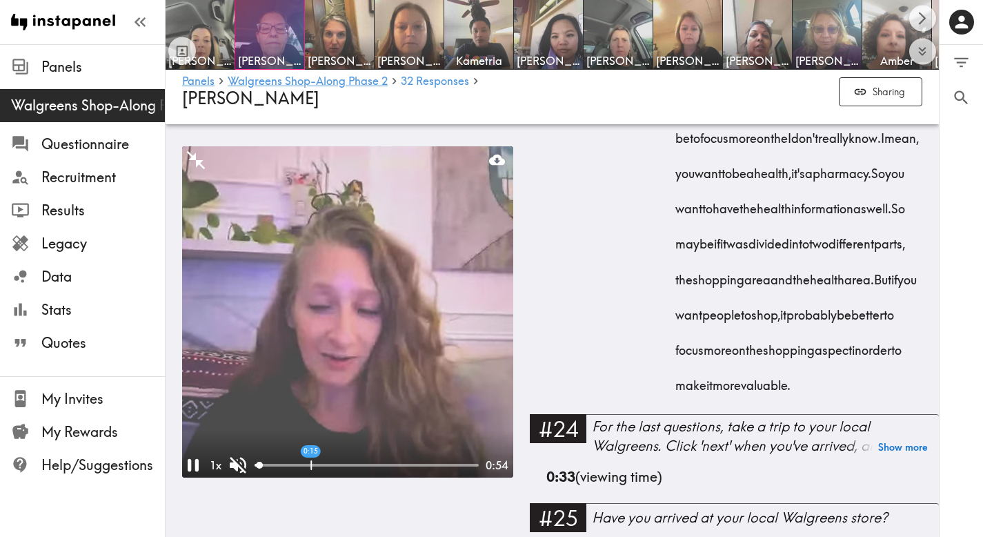
click at [320, 468] on div "0:15" at bounding box center [366, 465] width 224 height 14
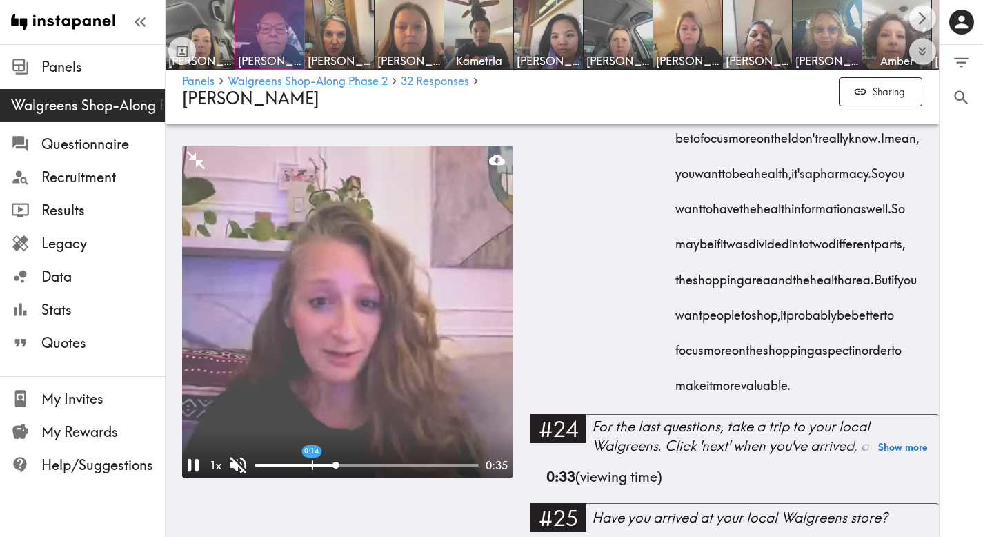
click at [312, 468] on div "0:14" at bounding box center [366, 465] width 224 height 14
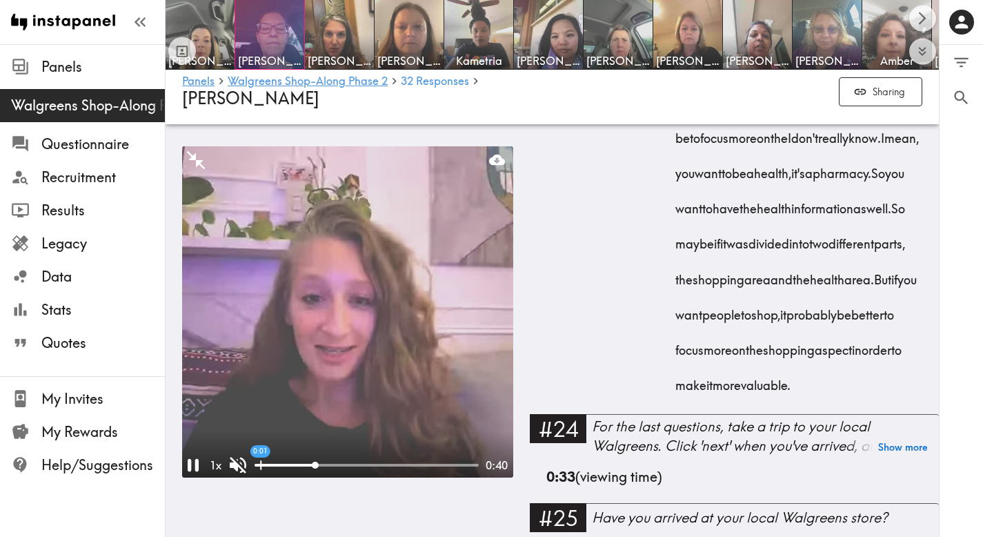
click at [273, 466] on div "0:01" at bounding box center [366, 465] width 224 height 14
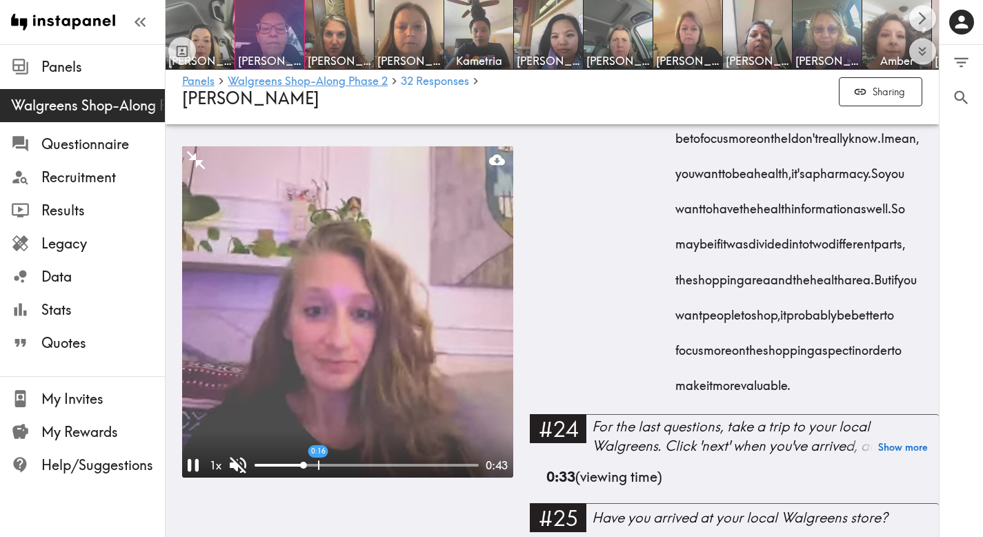
click at [320, 463] on div at bounding box center [366, 464] width 224 height 3
click at [197, 462] on icon "Pause" at bounding box center [192, 464] width 13 height 15
click at [197, 459] on icon "Play" at bounding box center [193, 465] width 26 height 26
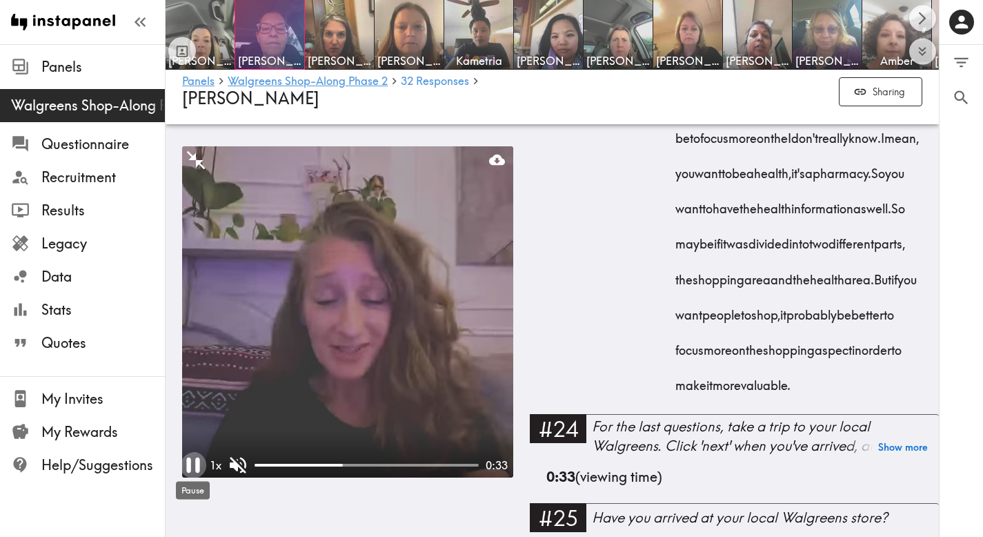
click at [197, 460] on icon "Pause" at bounding box center [192, 464] width 13 height 15
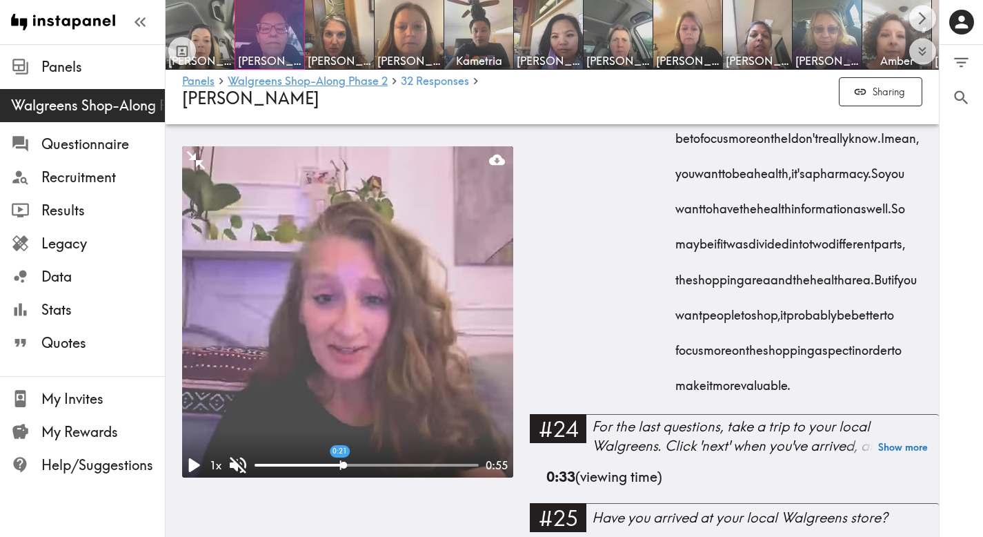
click at [340, 466] on div "0:21" at bounding box center [366, 465] width 224 height 14
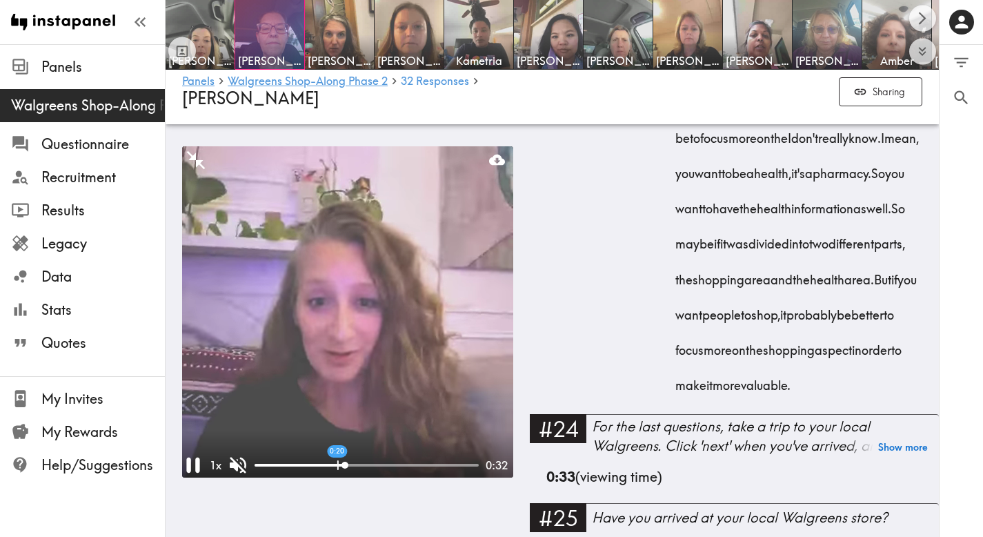
click at [337, 464] on div at bounding box center [300, 464] width 92 height 3
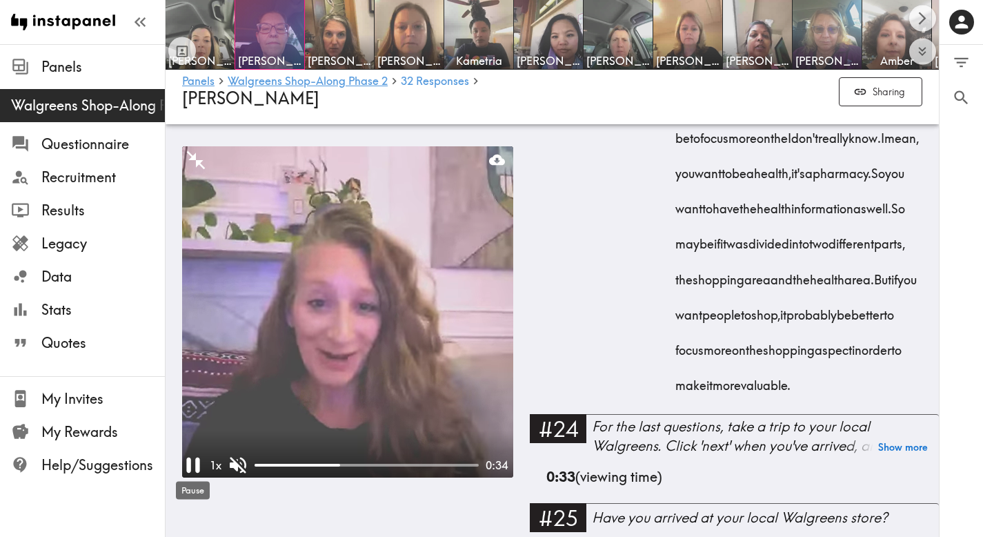
click at [195, 466] on icon "Pause" at bounding box center [192, 464] width 13 height 15
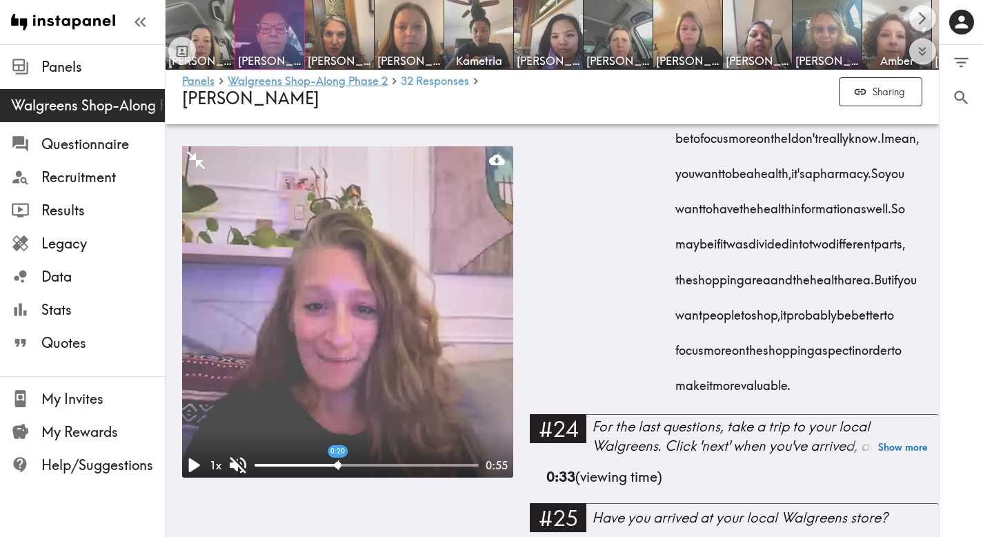
click at [338, 466] on div at bounding box center [337, 464] width 7 height 7
click at [345, 466] on div at bounding box center [345, 464] width 7 height 7
click at [343, 466] on div at bounding box center [344, 464] width 7 height 7
click at [341, 468] on div at bounding box center [341, 464] width 7 height 7
click at [339, 468] on div "0:21" at bounding box center [366, 465] width 224 height 14
